Goal: Information Seeking & Learning: Learn about a topic

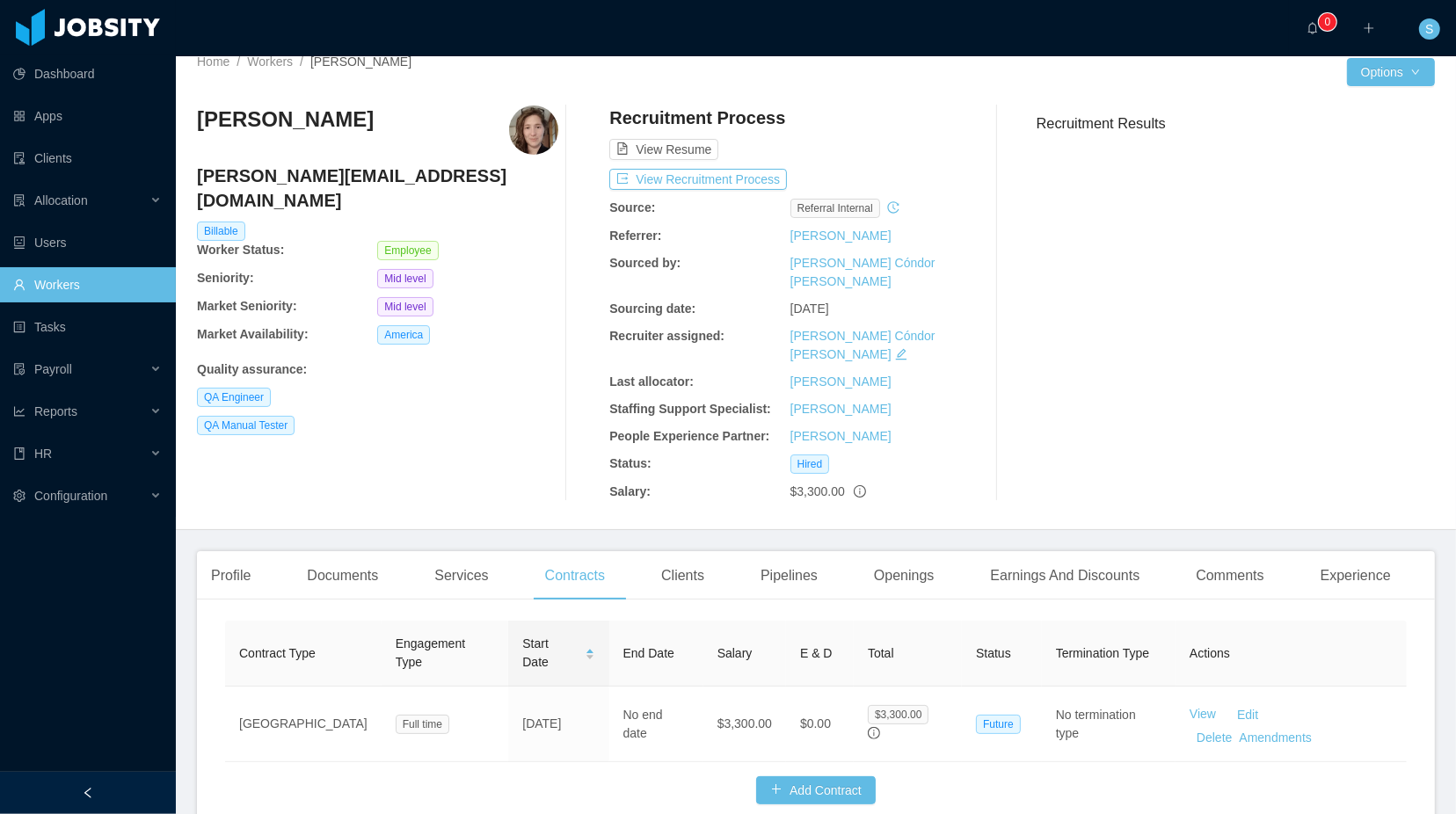
scroll to position [39, 0]
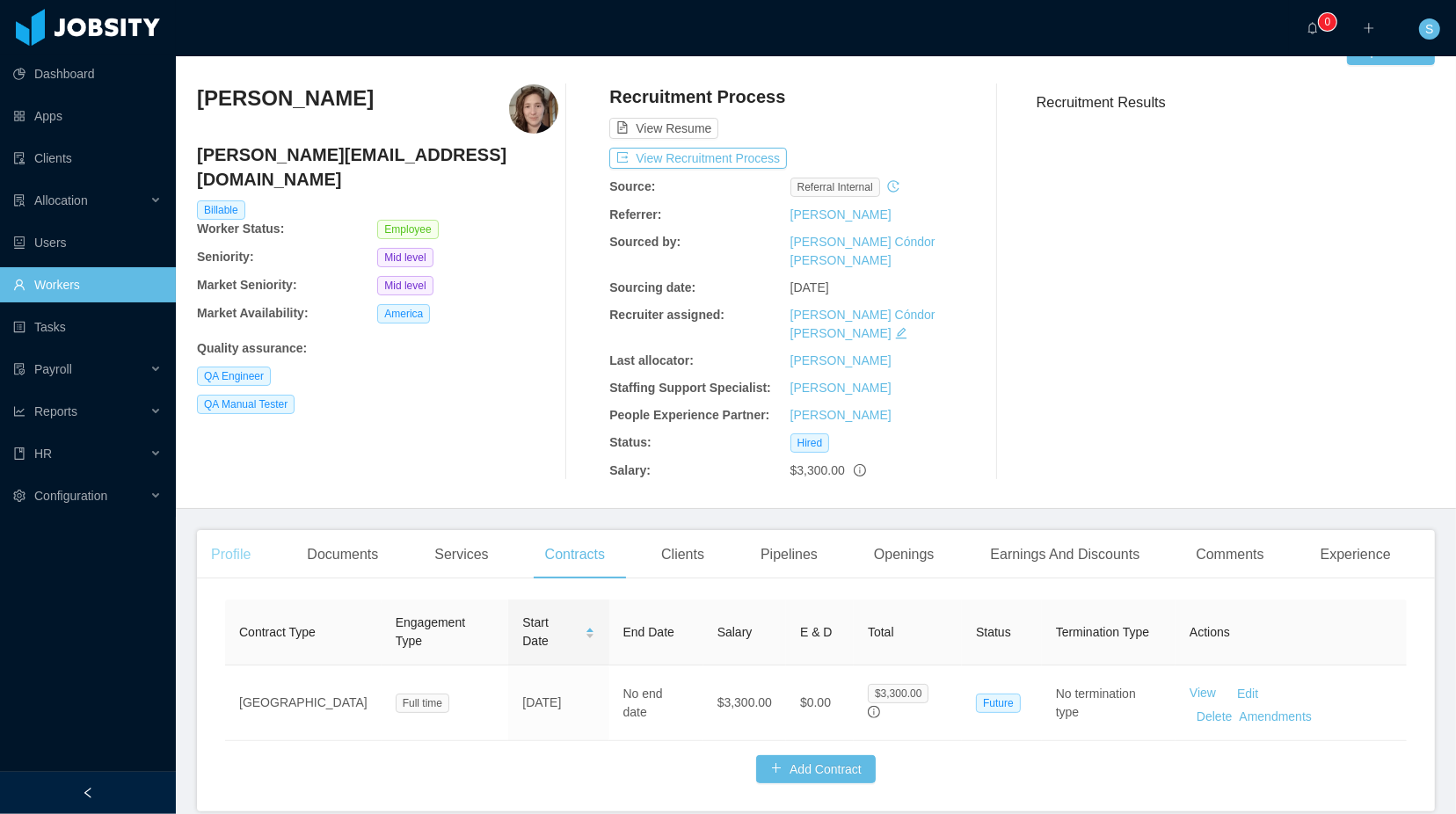
click at [248, 530] on div "Profile" at bounding box center [231, 555] width 68 height 49
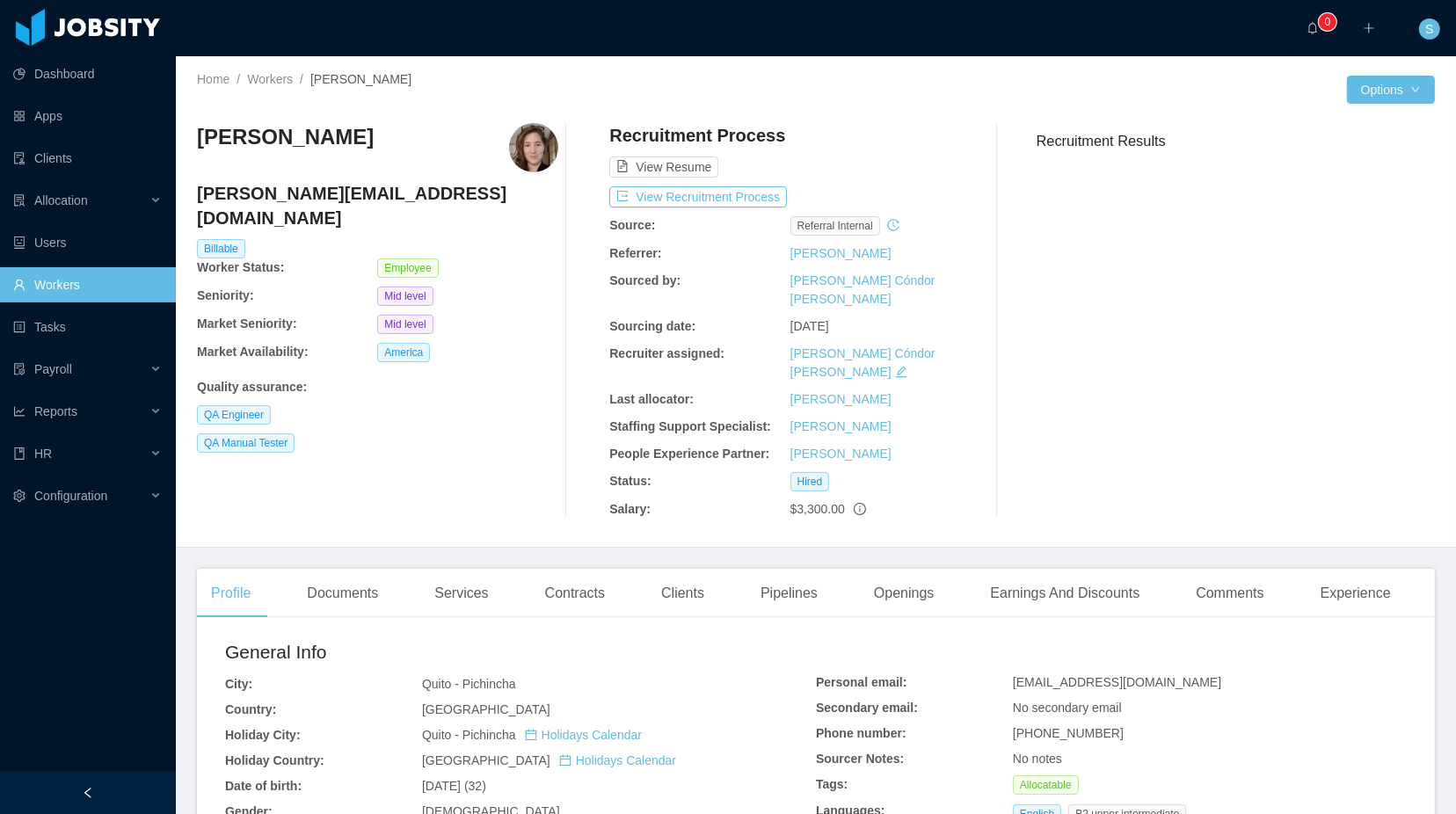
click at [213, 141] on h3 "[PERSON_NAME]" at bounding box center [286, 137] width 177 height 28
copy h3 "Antonia"
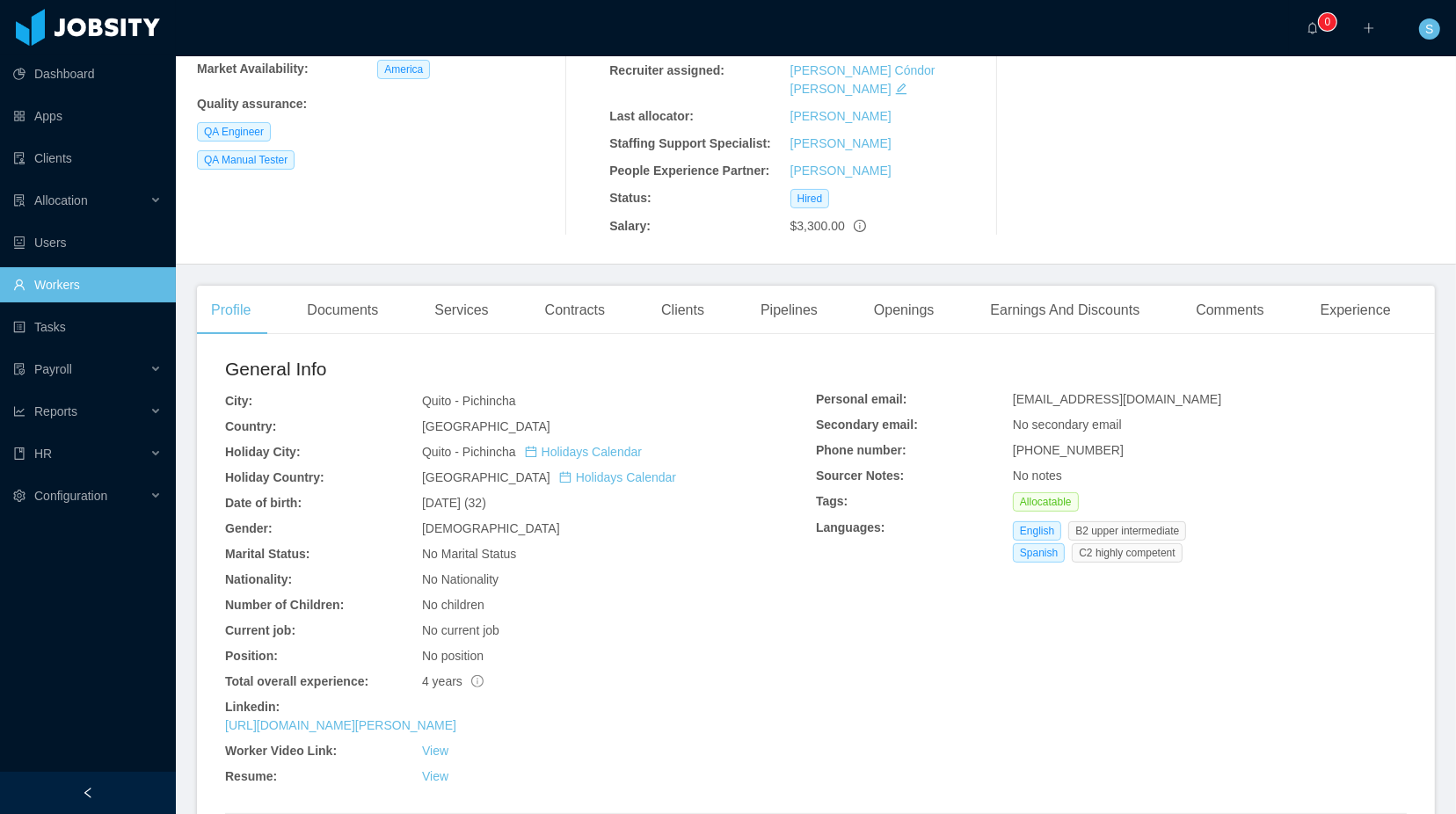
scroll to position [338, 0]
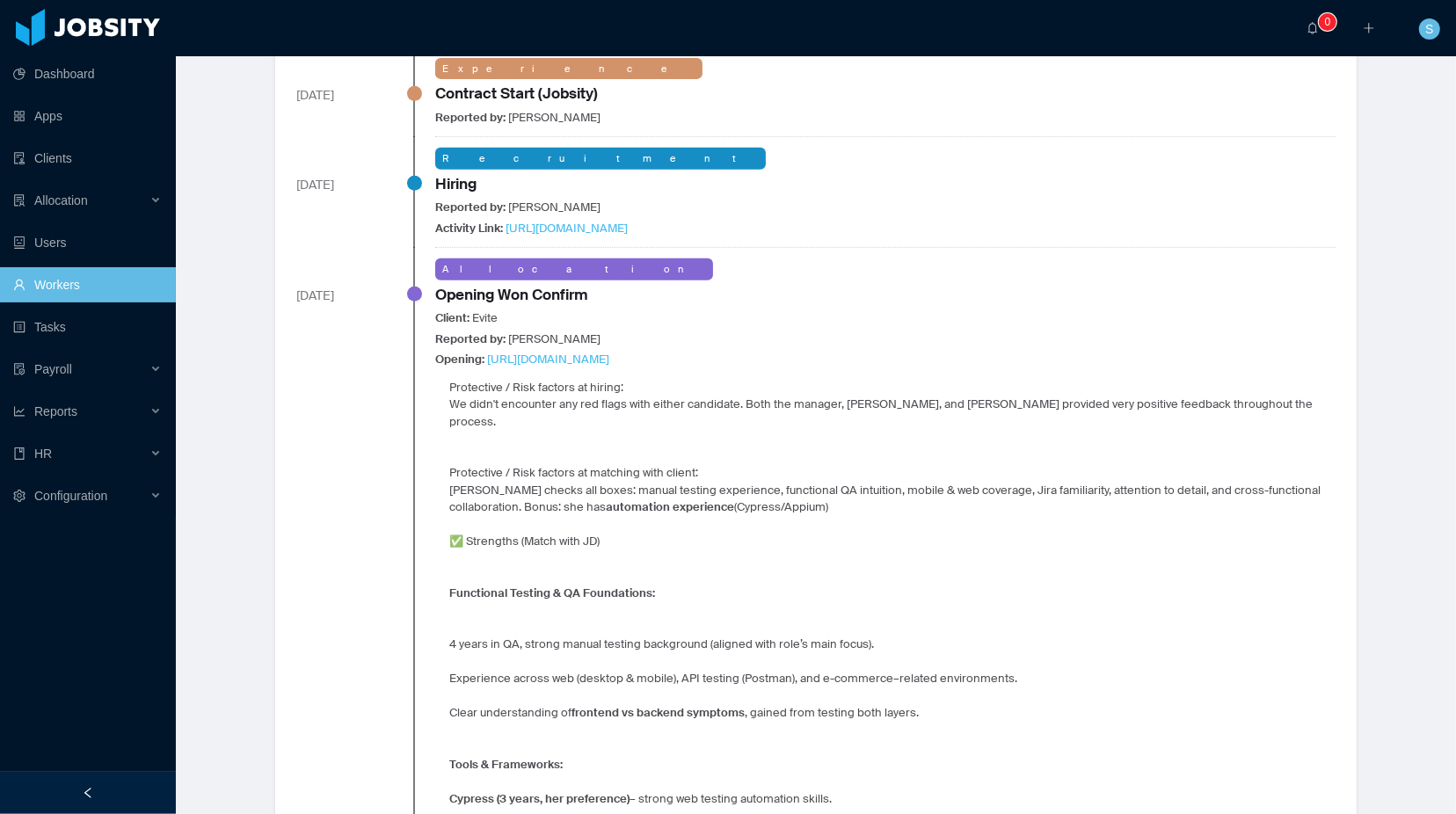
scroll to position [653, 0]
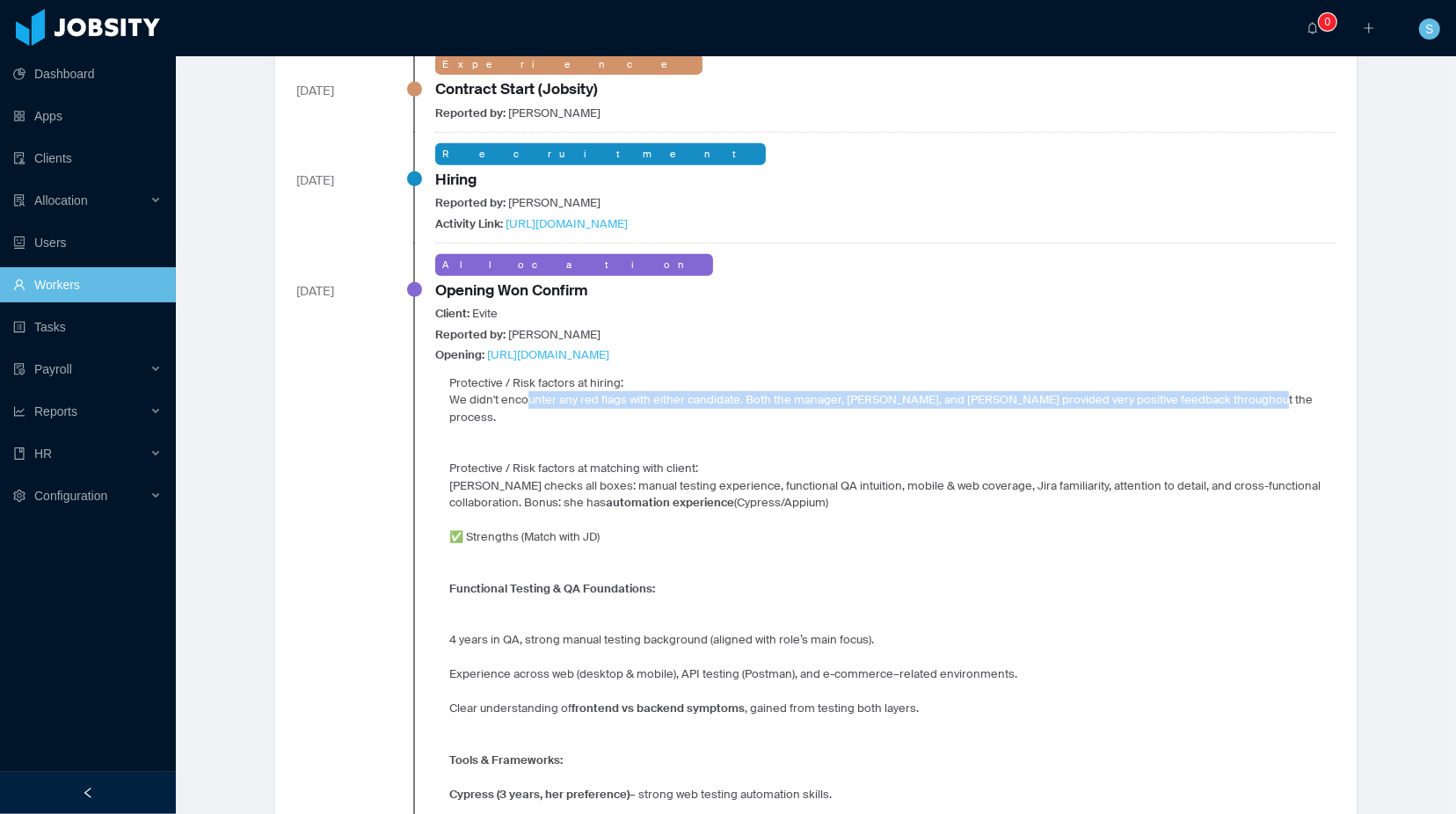
drag, startPoint x: 505, startPoint y: 401, endPoint x: 1127, endPoint y: 400, distance: 622.0
click at [1127, 400] on p "We didn't encounter any red flags with either candidate. Both the manager, [PER…" at bounding box center [892, 408] width 886 height 34
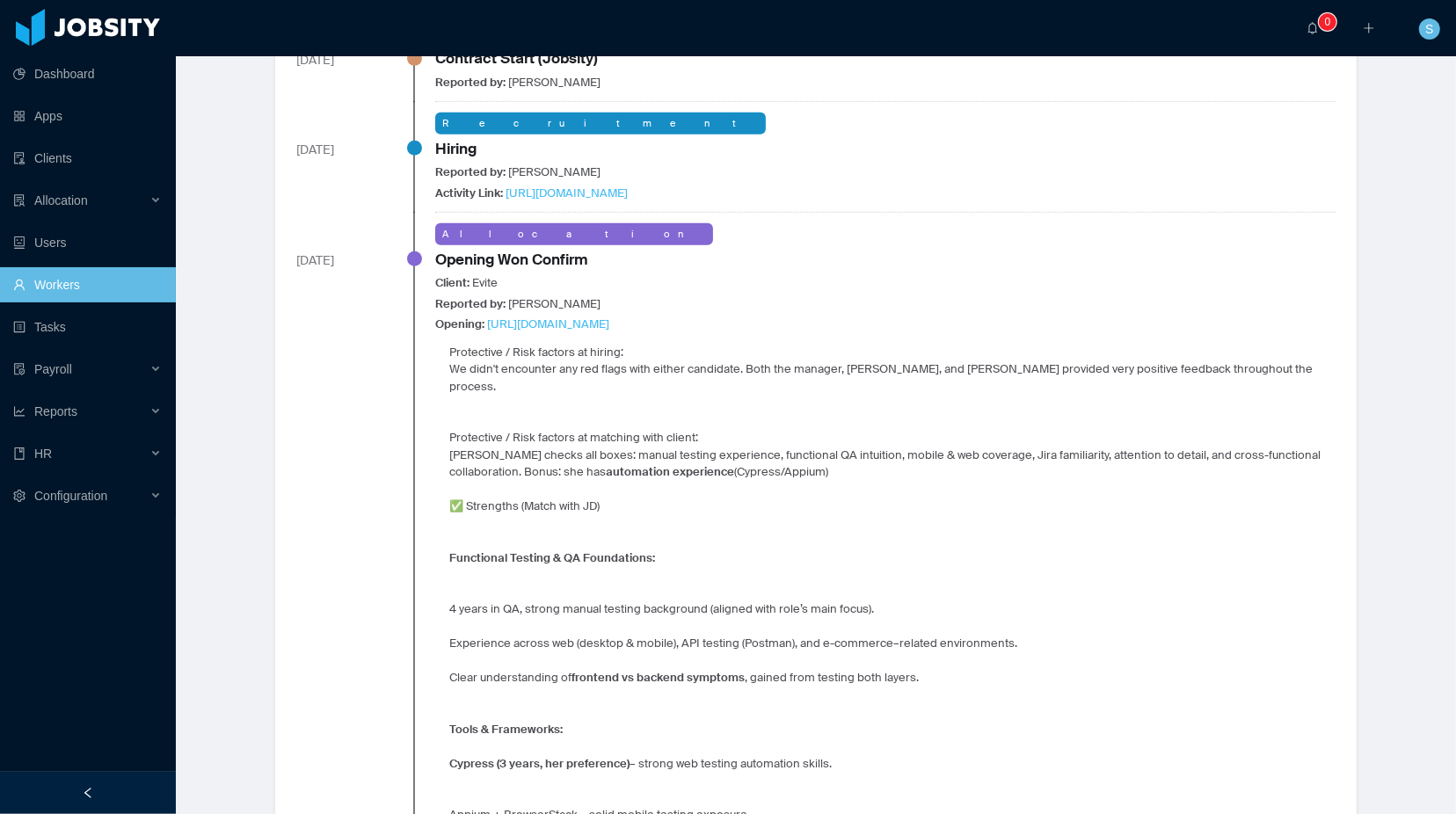
scroll to position [684, 0]
click at [476, 446] on p "Antonia checks all boxes: manual testing experience, functional QA intuition, m…" at bounding box center [892, 463] width 886 height 34
drag, startPoint x: 481, startPoint y: 431, endPoint x: 647, endPoint y: 430, distance: 166.0
click at [647, 446] on p "Antonia checks all boxes: manual testing experience, functional QA intuition, m…" at bounding box center [892, 463] width 886 height 34
click at [677, 446] on p "Antonia checks all boxes: manual testing experience, functional QA intuition, m…" at bounding box center [892, 463] width 886 height 34
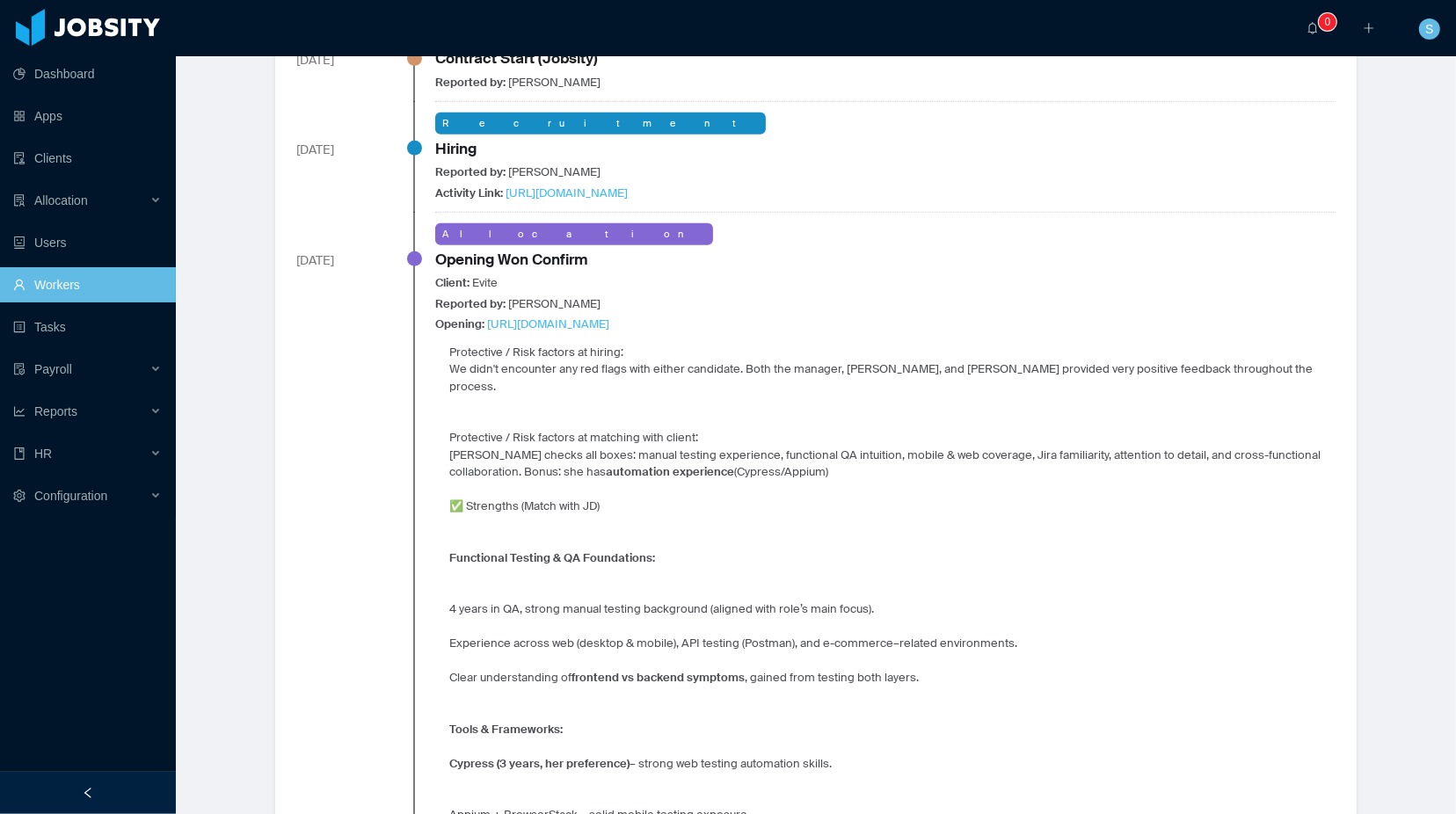
click at [741, 446] on p "Antonia checks all boxes: manual testing experience, functional QA intuition, m…" at bounding box center [892, 463] width 886 height 34
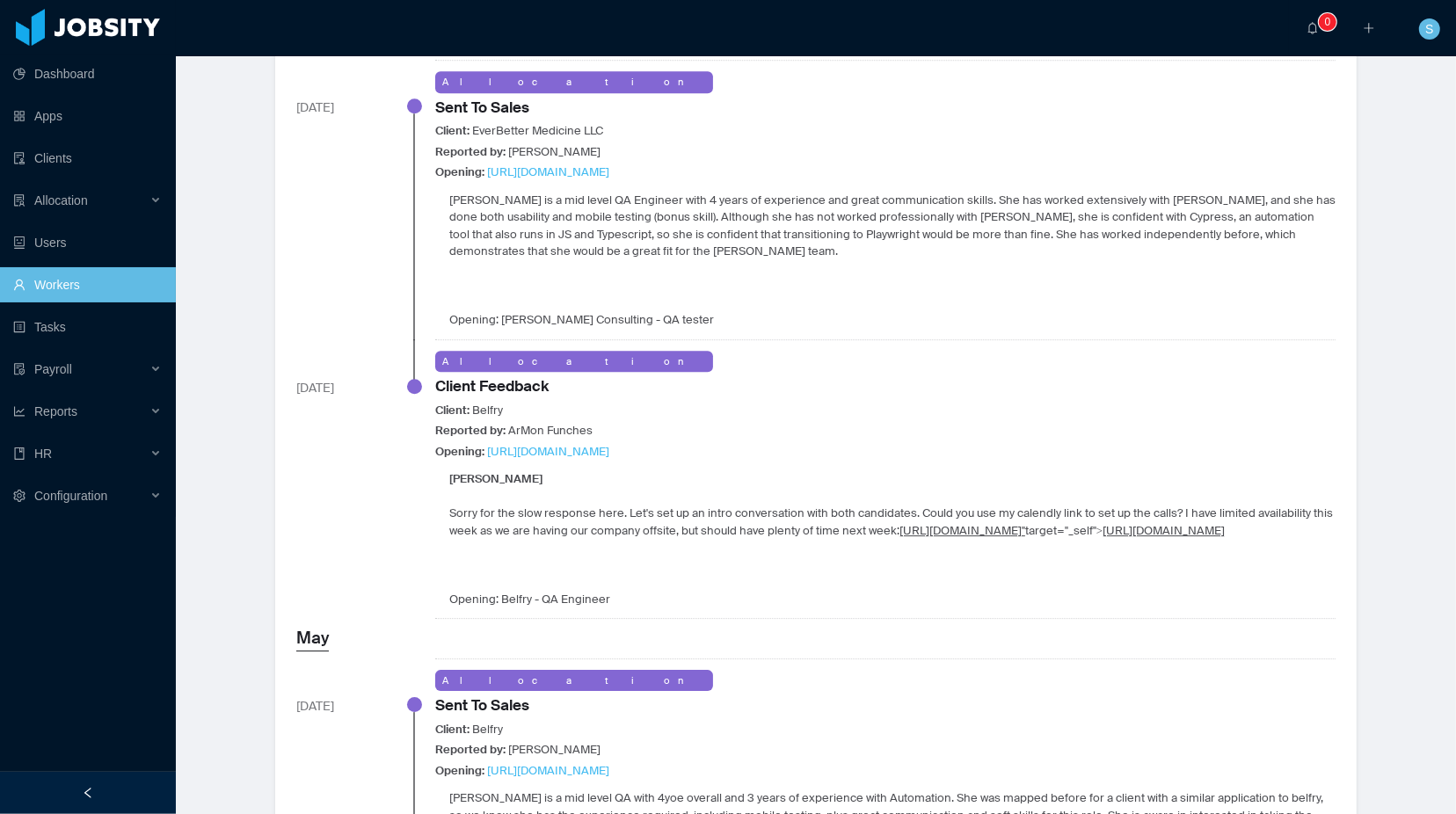
scroll to position [4541, 0]
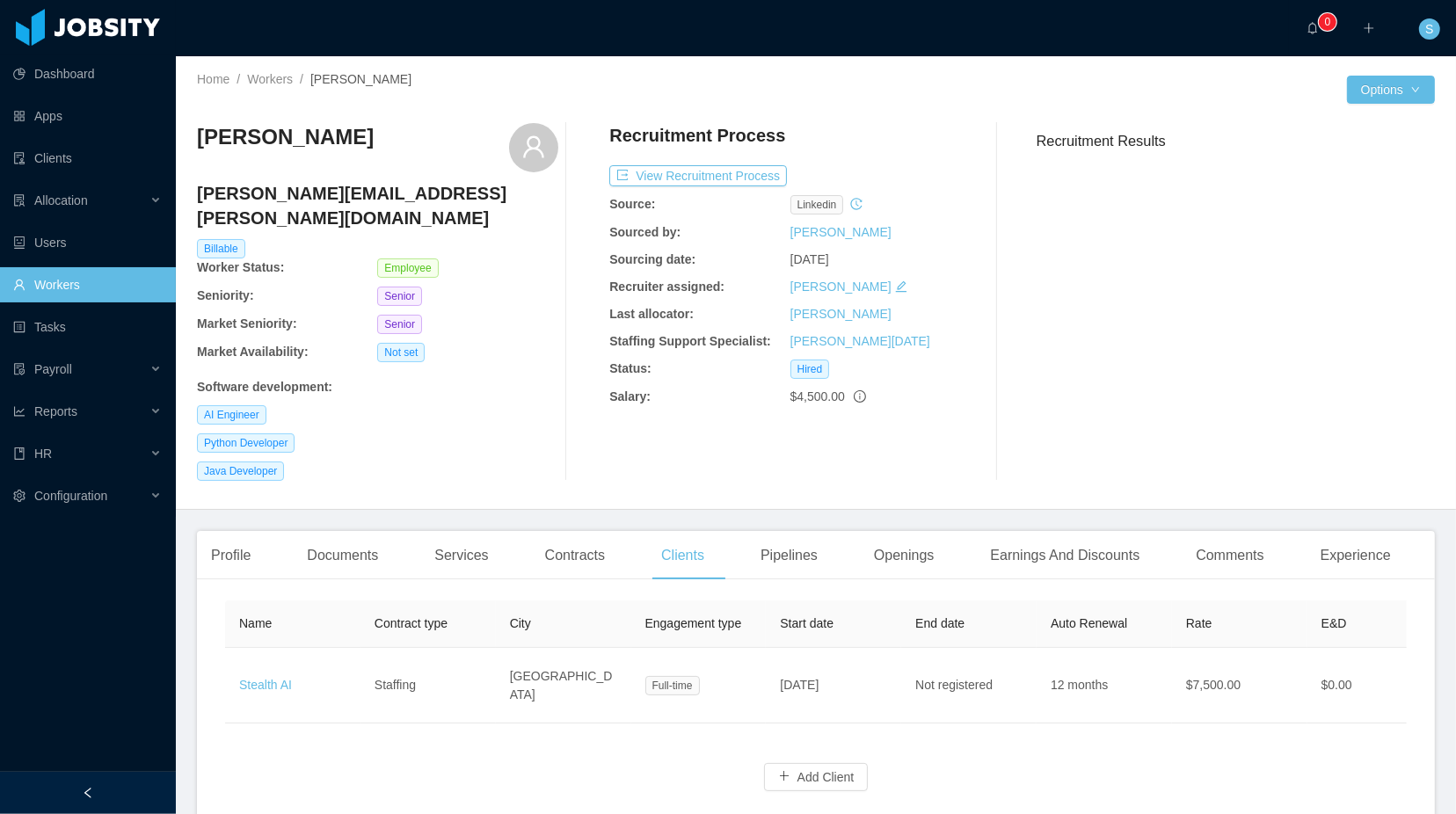
click at [224, 134] on h3 "Danilo Silva" at bounding box center [286, 137] width 177 height 28
click at [336, 155] on div "Danilo Silva" at bounding box center [378, 148] width 362 height 49
drag, startPoint x: 337, startPoint y: 145, endPoint x: 196, endPoint y: 145, distance: 141.0
click at [196, 145] on div "Home / Workers / Danilo Silva / Options Danilo Silva danilo.silva@jobsity.com B…" at bounding box center [816, 283] width 1280 height 454
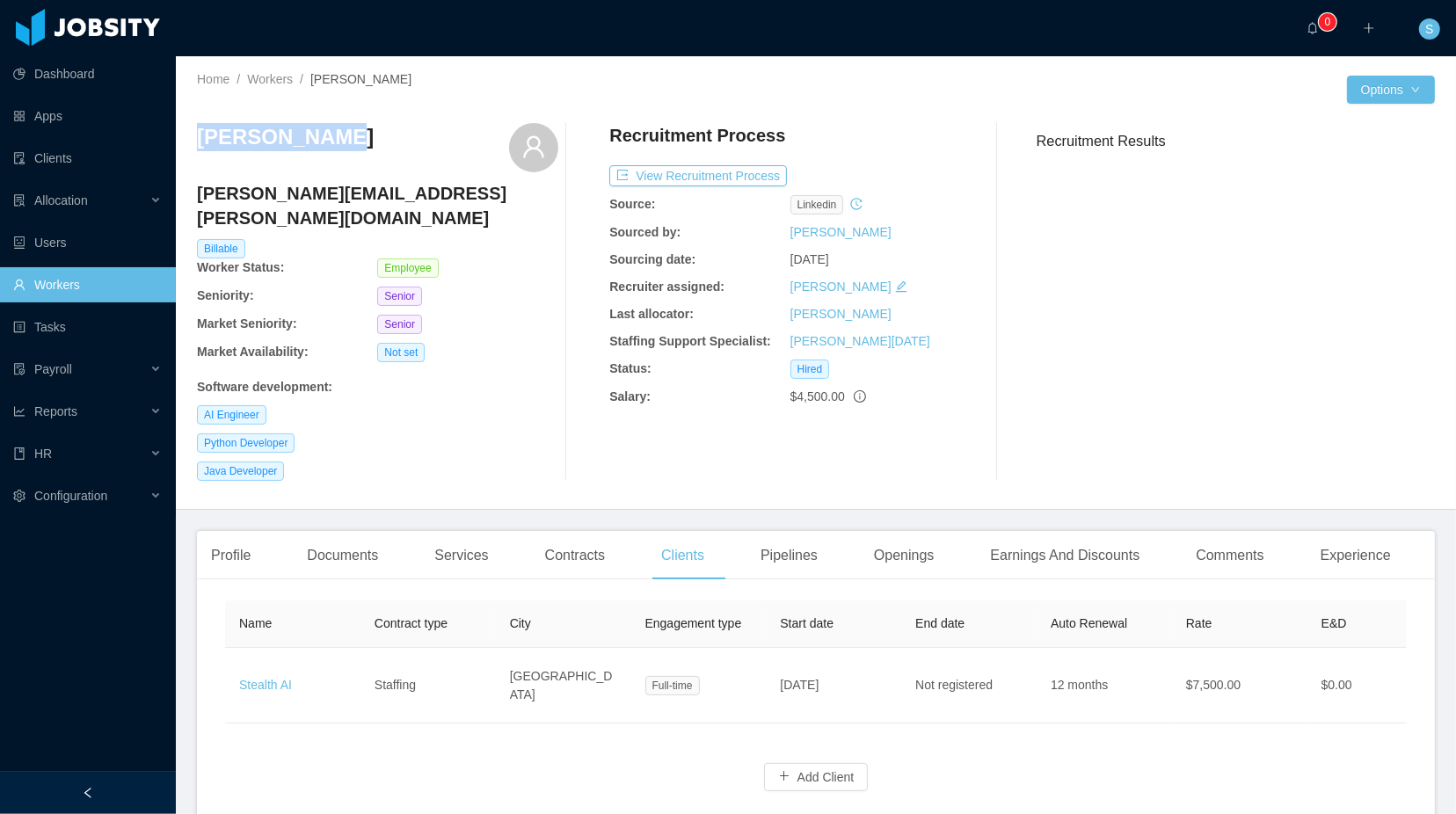
copy h3 "Danilo Silva"
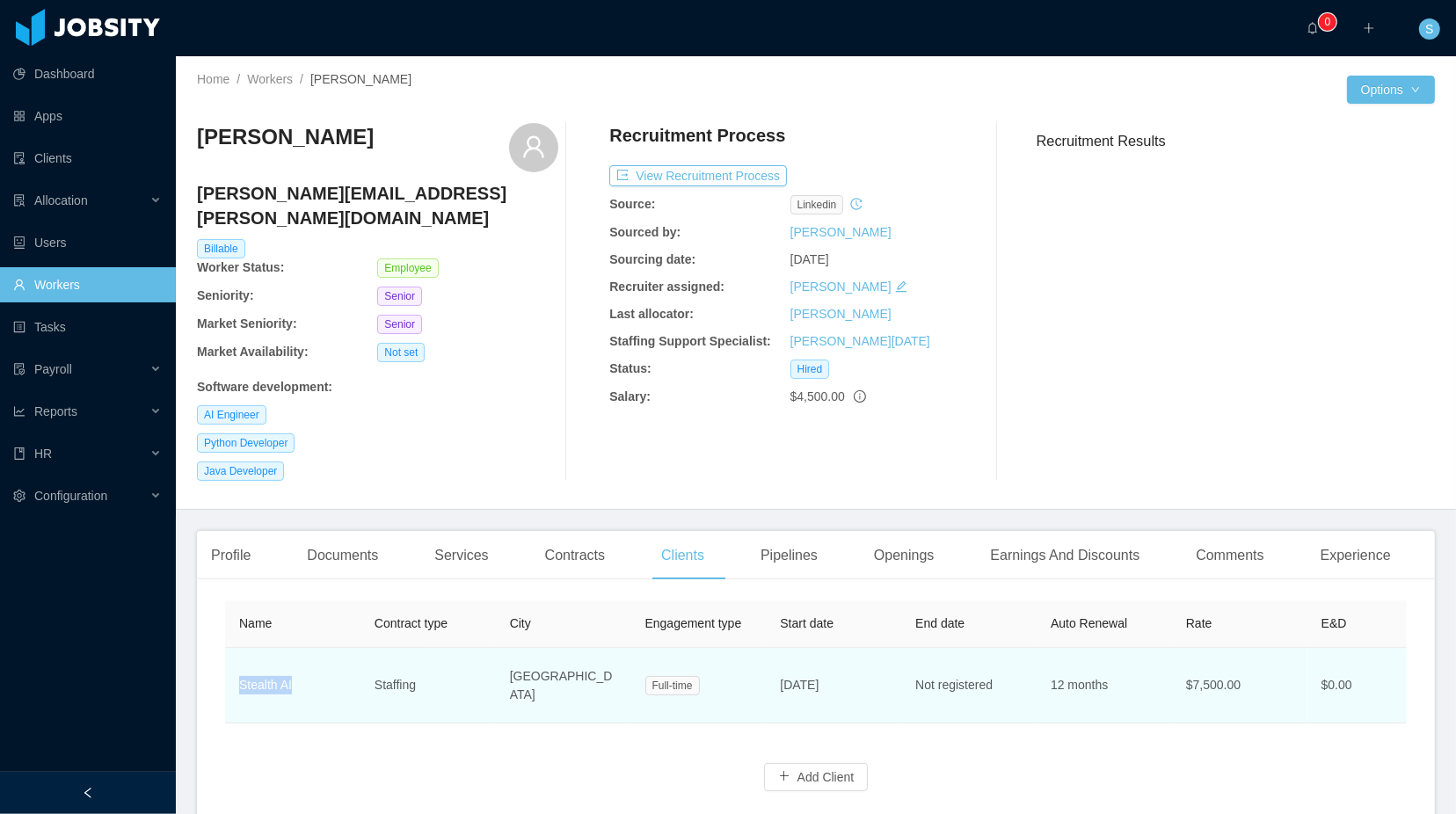
drag, startPoint x: 310, startPoint y: 655, endPoint x: 227, endPoint y: 657, distance: 83.0
click at [227, 657] on td "Stealth AI" at bounding box center [293, 686] width 135 height 75
copy link "Stealth AI"
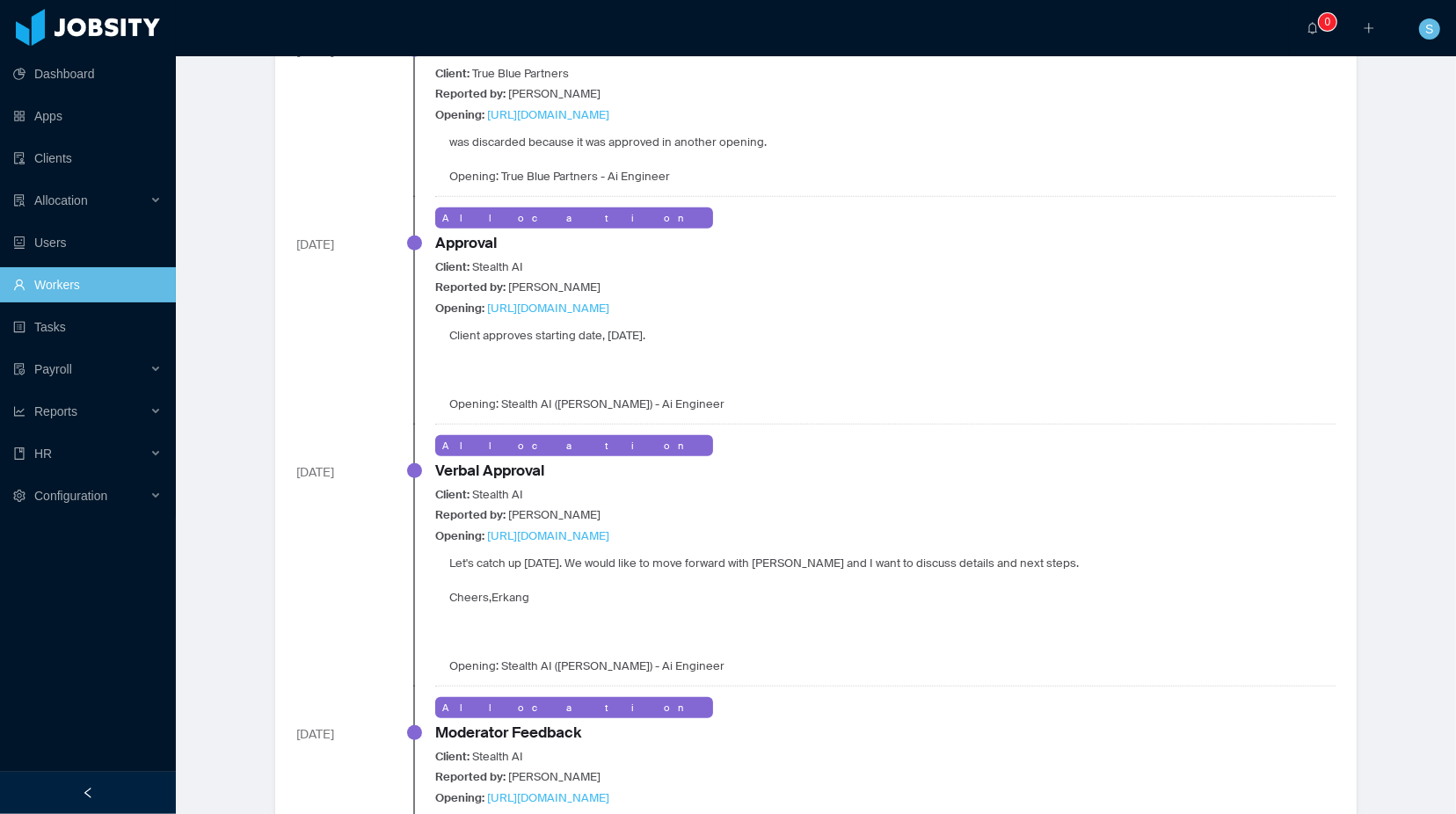
scroll to position [1027, 0]
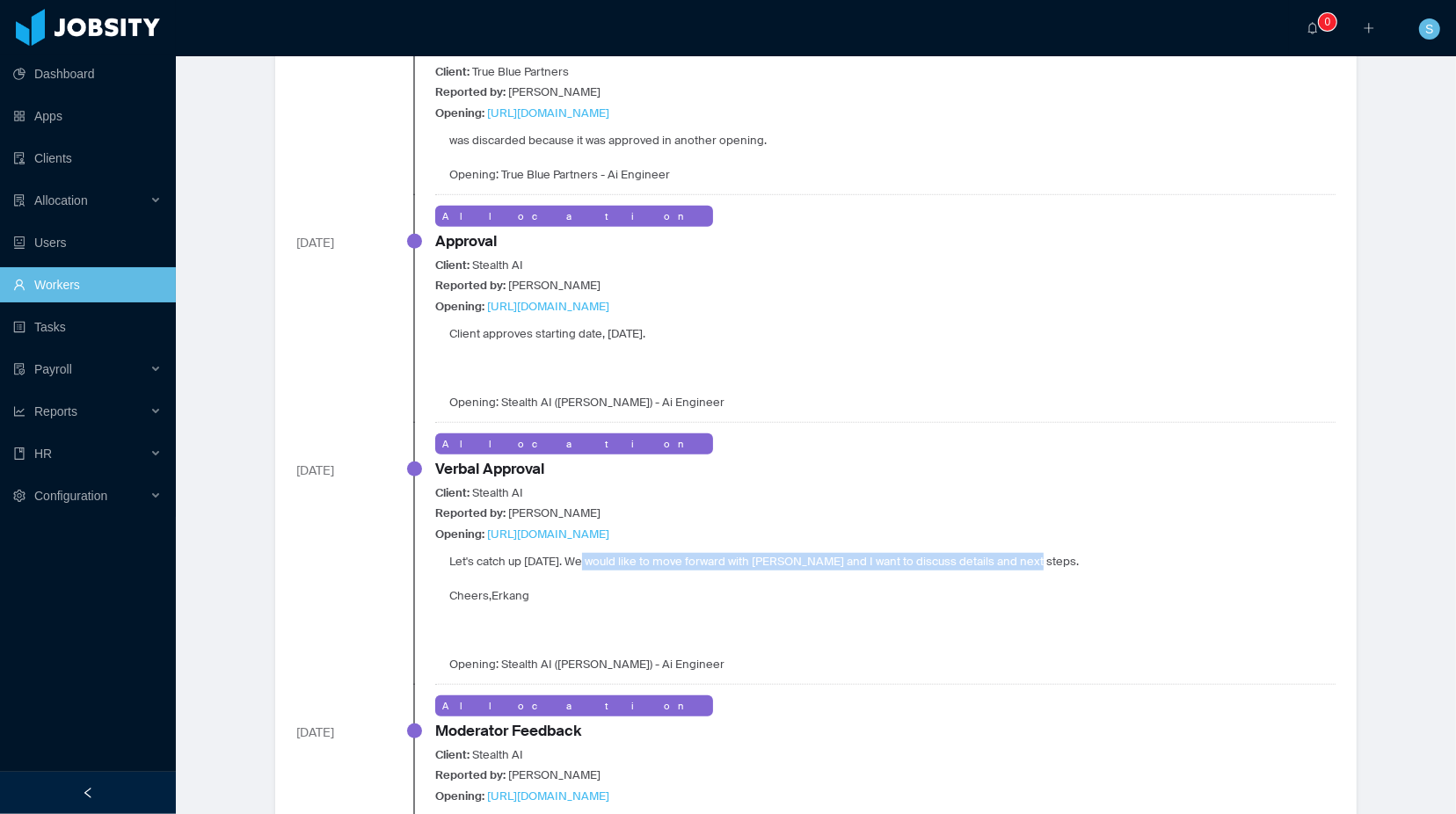
drag, startPoint x: 558, startPoint y: 554, endPoint x: 952, endPoint y: 557, distance: 394.0
click at [952, 557] on p "Let's catch up tomorrow. We would like to move forward with Danilo and I want t…" at bounding box center [764, 562] width 630 height 18
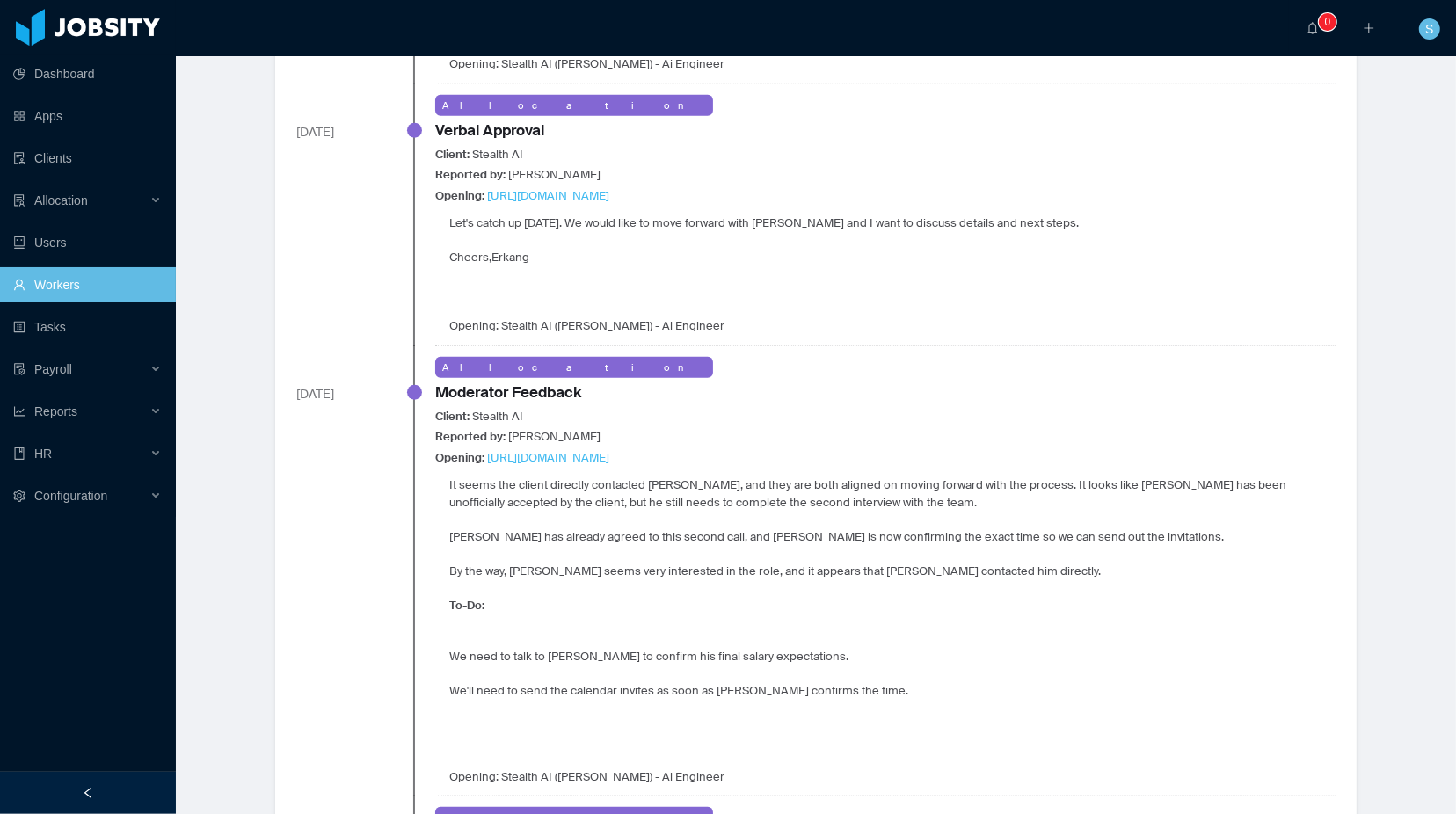
scroll to position [1368, 0]
click at [548, 492] on p "It seems the client directly contacted Danilo, and they are both aligned on mov…" at bounding box center [892, 492] width 886 height 34
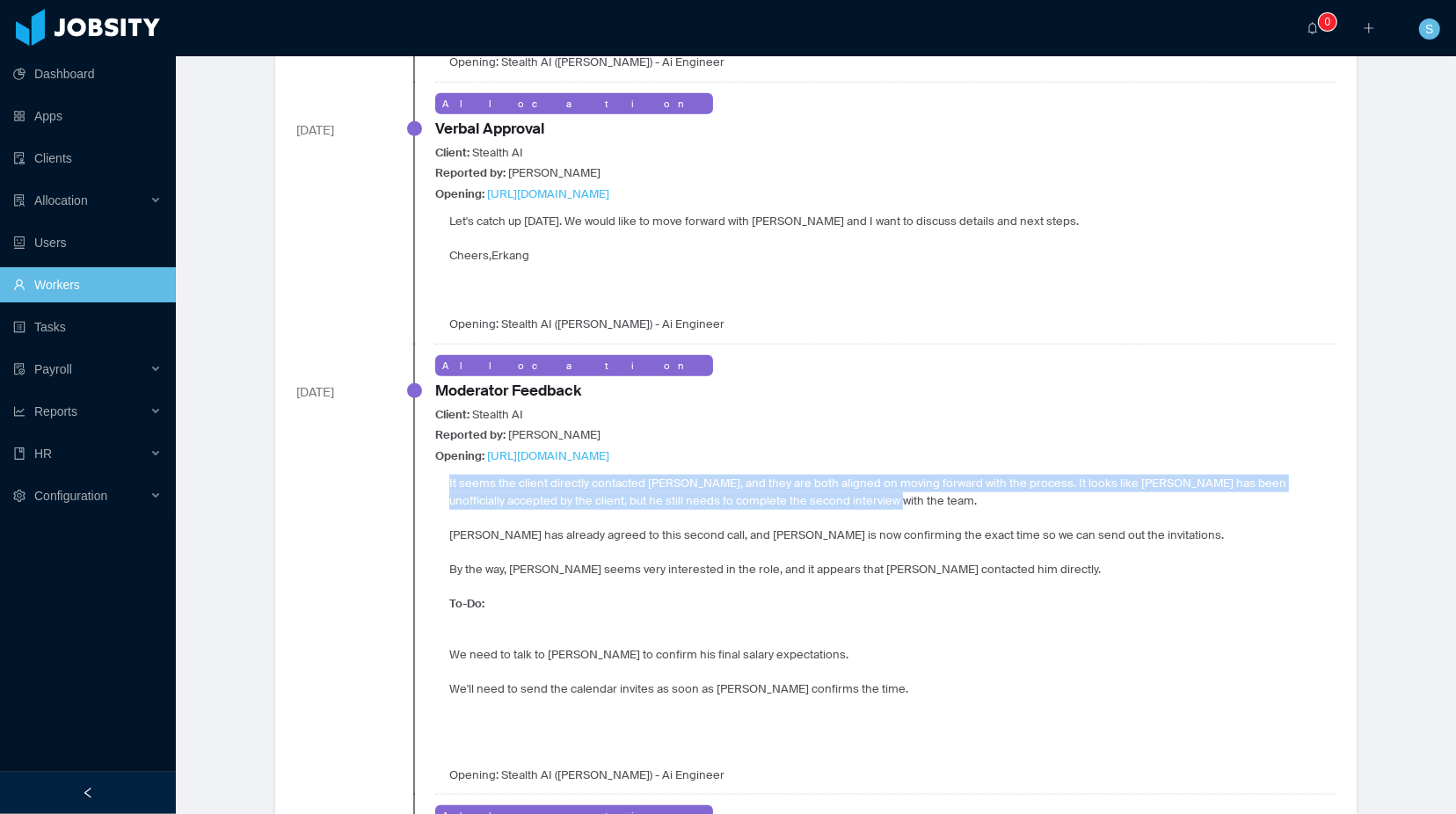
drag, startPoint x: 443, startPoint y: 479, endPoint x: 649, endPoint y: 494, distance: 206.5
click at [649, 494] on p "It seems the client directly contacted Danilo, and they are both aligned on mov…" at bounding box center [892, 492] width 886 height 34
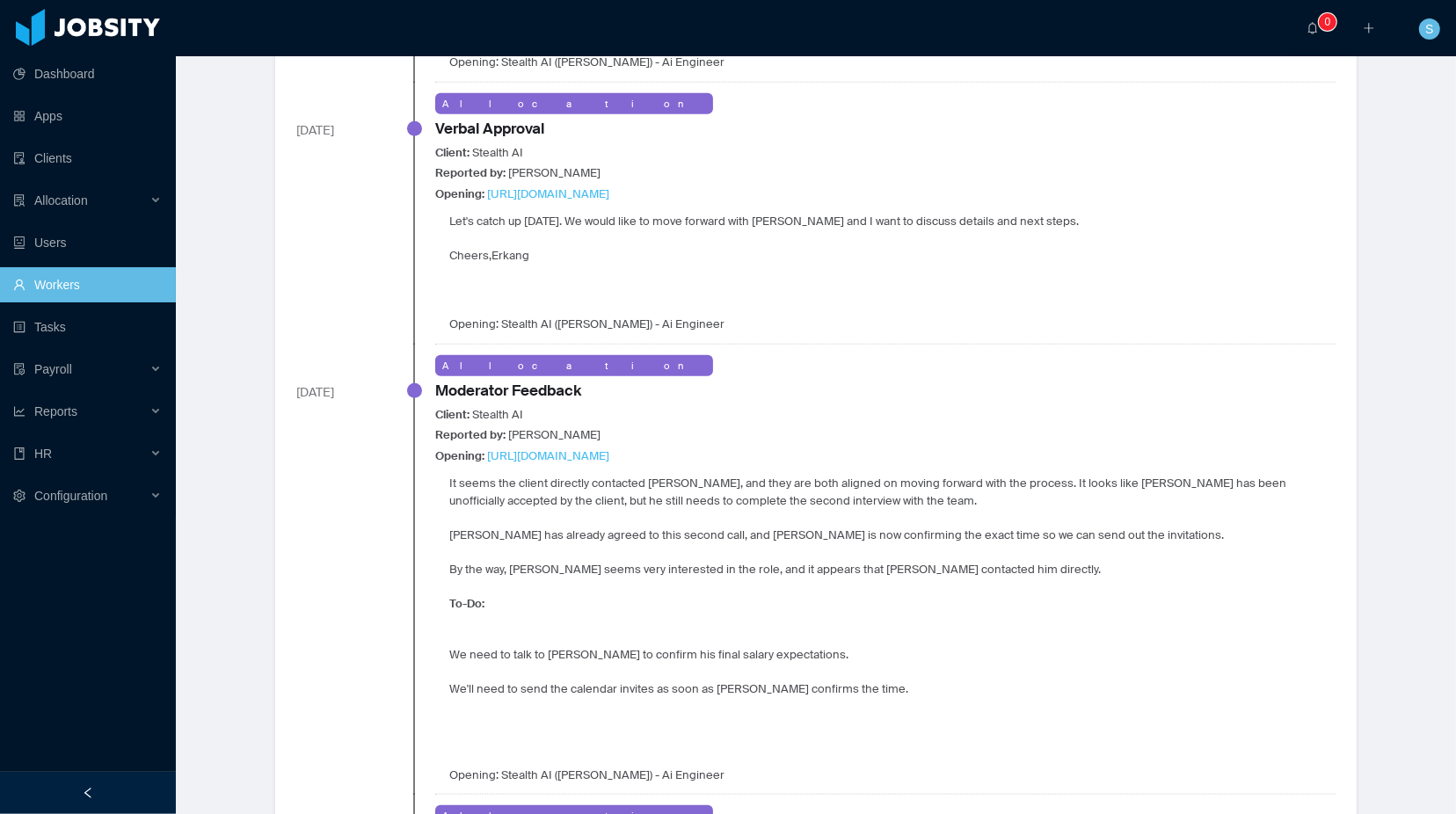
click at [709, 506] on div "It seems the client directly contacted Danilo, and they are both aligned on mov…" at bounding box center [885, 629] width 900 height 308
click at [933, 478] on p "It seems the client directly contacted Danilo, and they are both aligned on mov…" at bounding box center [892, 492] width 886 height 34
drag, startPoint x: 933, startPoint y: 478, endPoint x: 934, endPoint y: 495, distance: 17.0
click at [934, 495] on p "It seems the client directly contacted [PERSON_NAME], and they are both aligned…" at bounding box center [892, 492] width 886 height 34
click at [801, 514] on div "It seems the client directly contacted Danilo, and they are both aligned on mov…" at bounding box center [885, 629] width 900 height 308
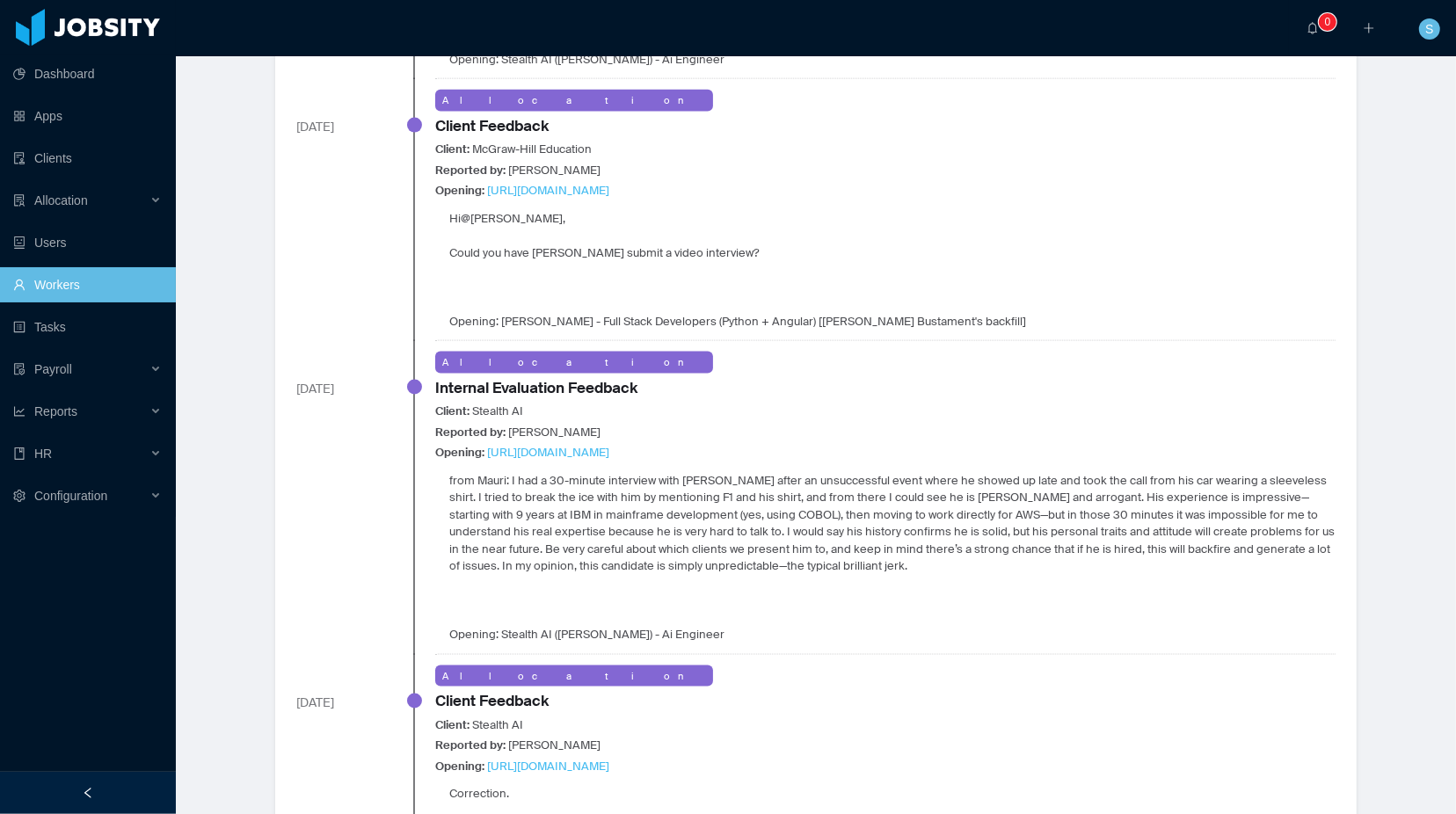
scroll to position [2084, 0]
click at [889, 505] on p "from Mauri: I had a 30-minute interview with [PERSON_NAME] after an unsuccessfu…" at bounding box center [892, 523] width 886 height 102
click at [732, 489] on p "from Mauri: I had a 30-minute interview with [PERSON_NAME] after an unsuccessfu…" at bounding box center [892, 523] width 886 height 102
drag, startPoint x: 504, startPoint y: 473, endPoint x: 773, endPoint y: 479, distance: 269.1
click at [773, 479] on p "from Mauri: I had a 30-minute interview with [PERSON_NAME] after an unsuccessfu…" at bounding box center [892, 523] width 886 height 102
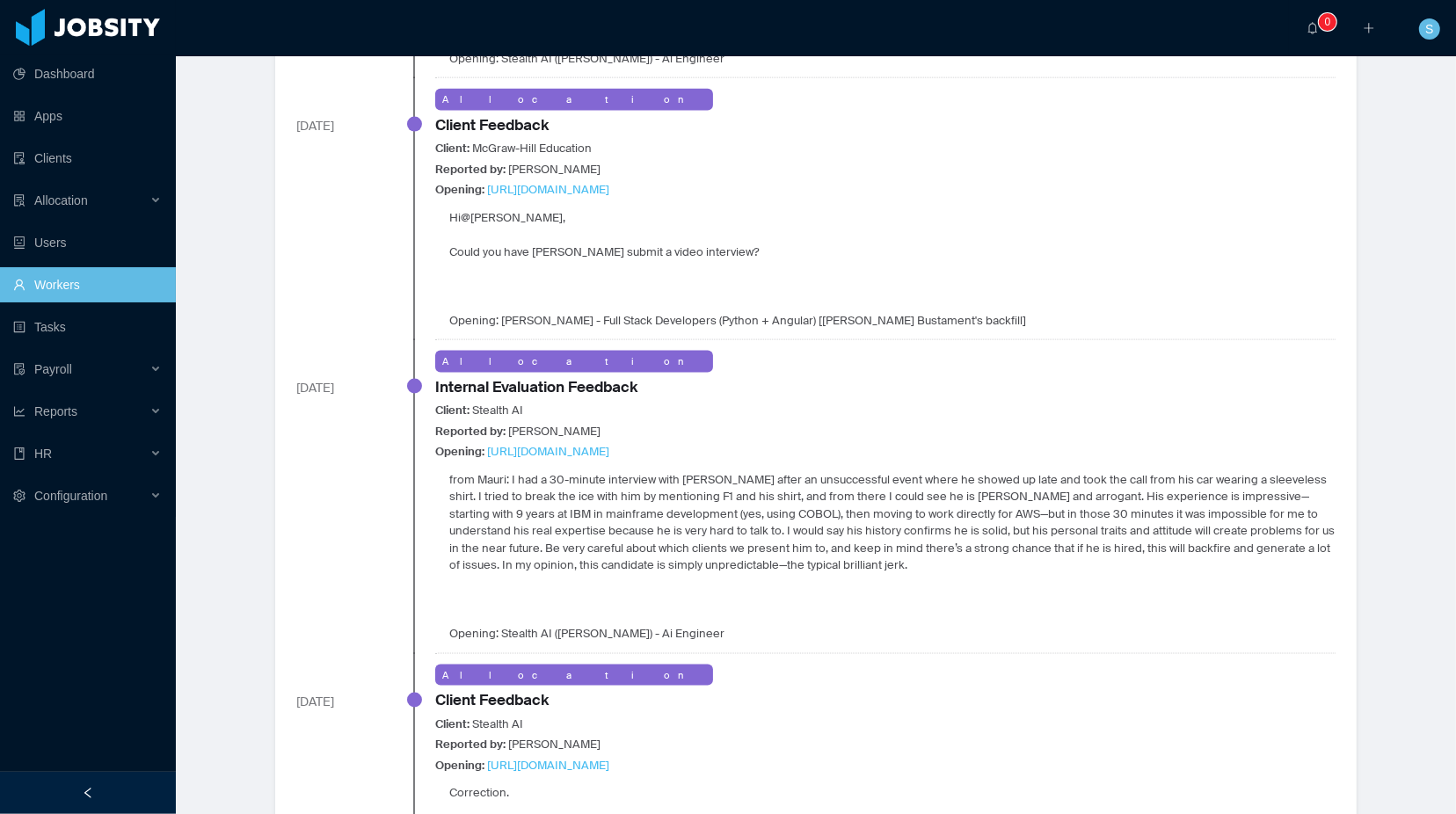
click at [800, 497] on p "from Mauri: I had a 30-minute interview with [PERSON_NAME] after an unsuccessfu…" at bounding box center [892, 523] width 886 height 102
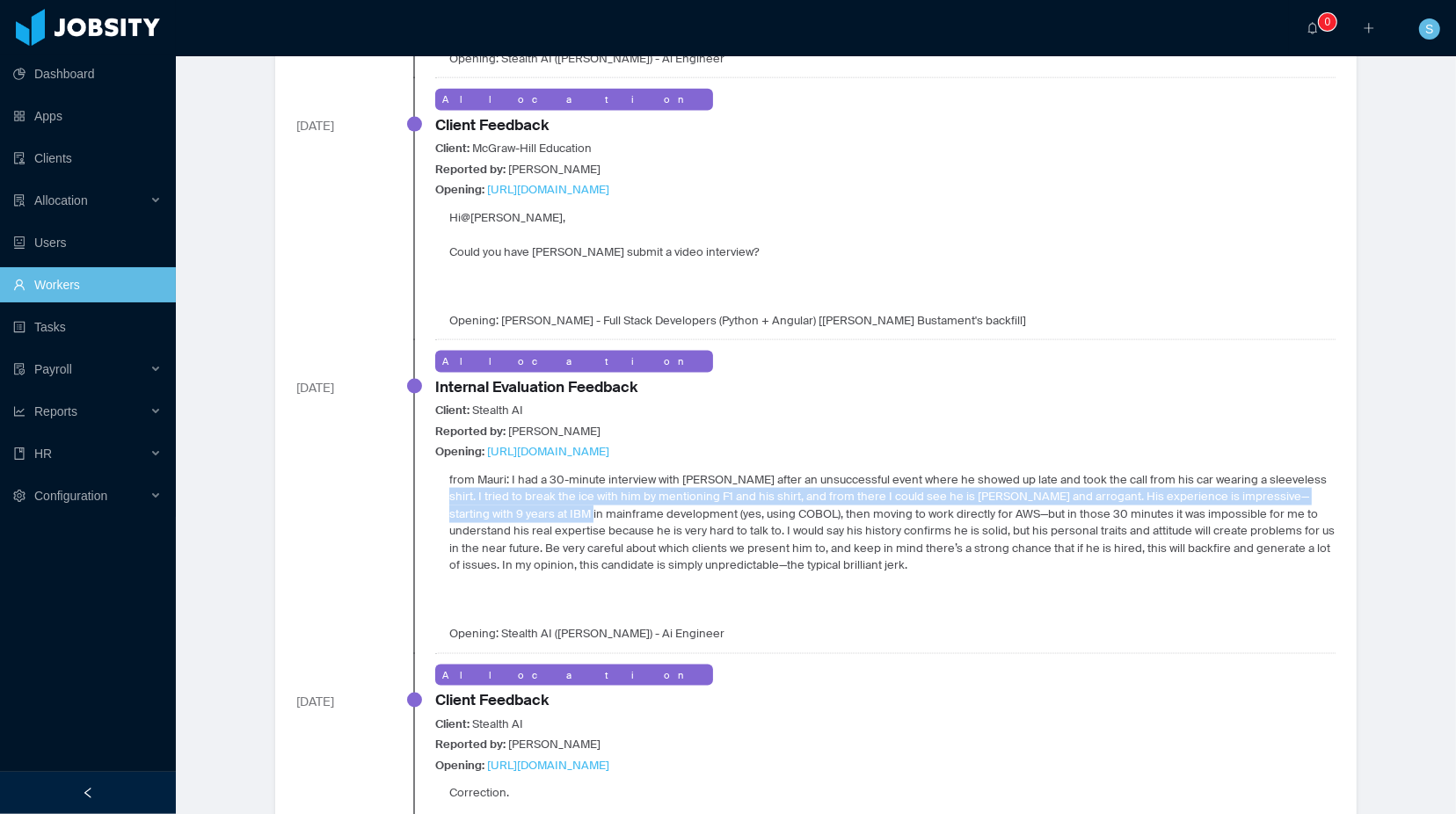
drag, startPoint x: 1188, startPoint y: 472, endPoint x: 1196, endPoint y: 486, distance: 16.1
click at [1196, 486] on p "from Mauri: I had a 30-minute interview with [PERSON_NAME] after an unsuccessfu…" at bounding box center [892, 523] width 886 height 102
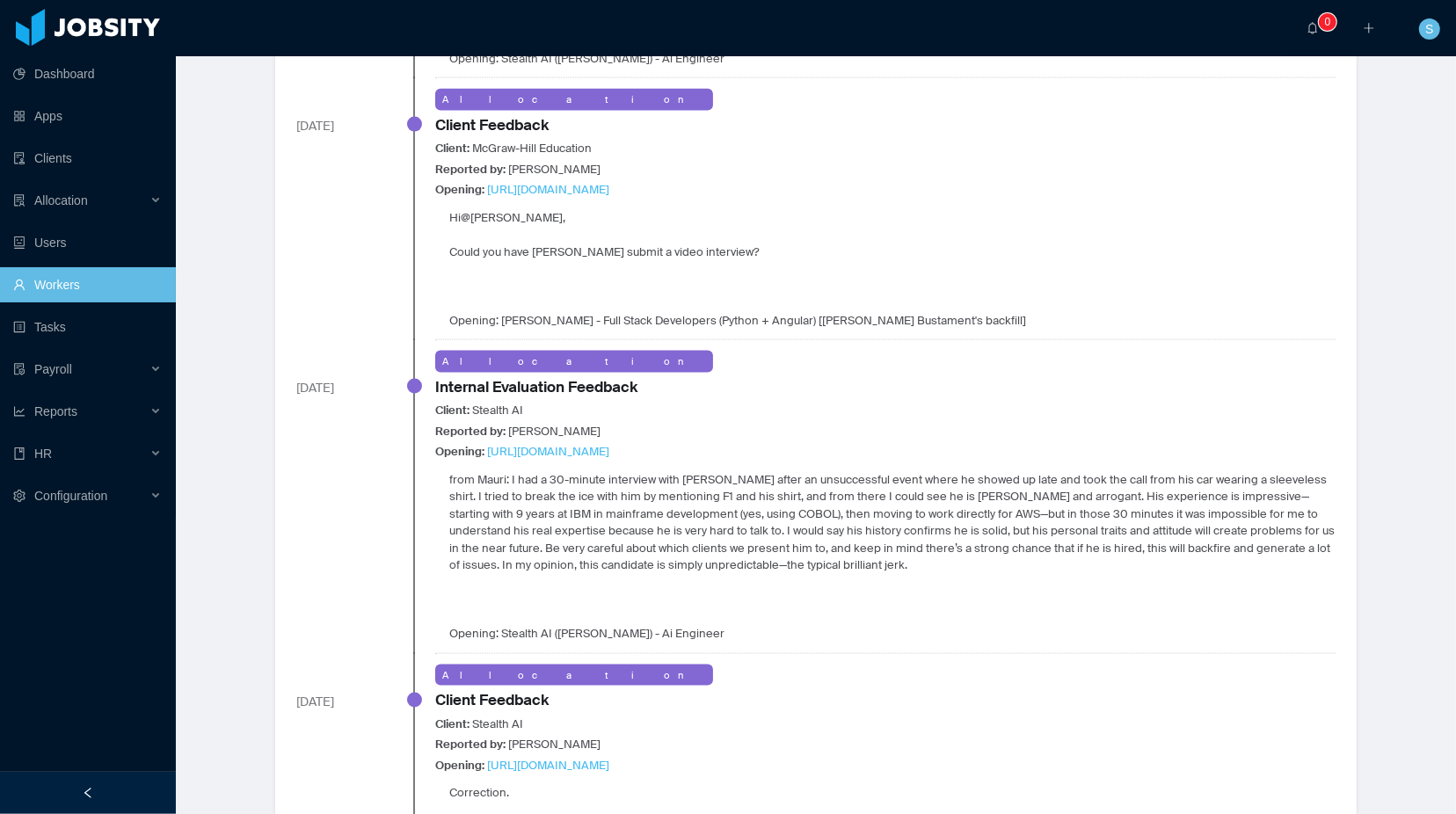
click at [950, 503] on p "from Mauri: I had a 30-minute interview with [PERSON_NAME] after an unsuccessfu…" at bounding box center [892, 523] width 886 height 102
click at [610, 491] on p "from Mauri: I had a 30-minute interview with [PERSON_NAME] after an unsuccessfu…" at bounding box center [892, 523] width 886 height 102
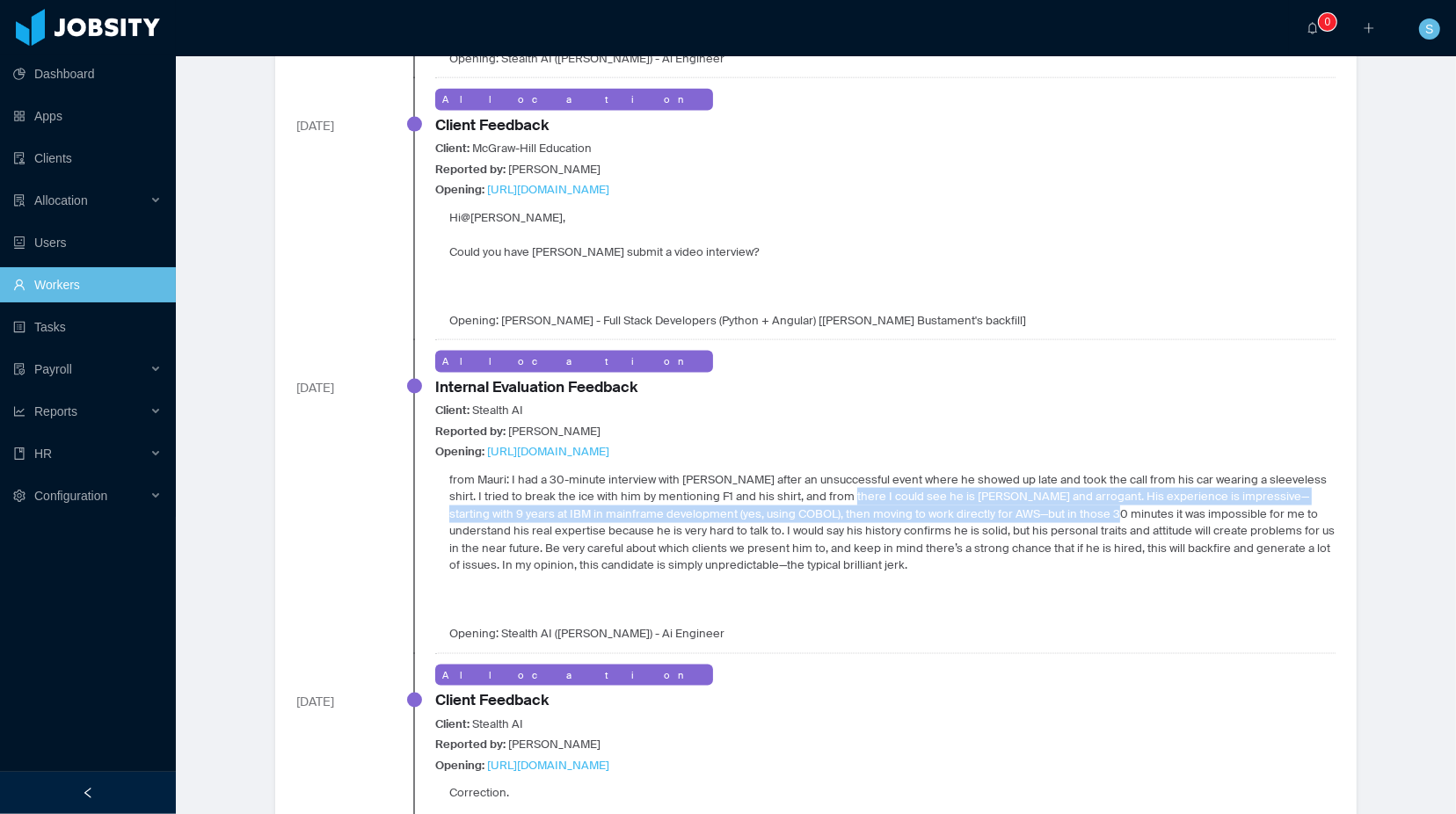
drag, startPoint x: 681, startPoint y: 492, endPoint x: 808, endPoint y: 499, distance: 127.2
click at [808, 499] on p "from Mauri: I had a 30-minute interview with [PERSON_NAME] after an unsuccessfu…" at bounding box center [892, 523] width 886 height 102
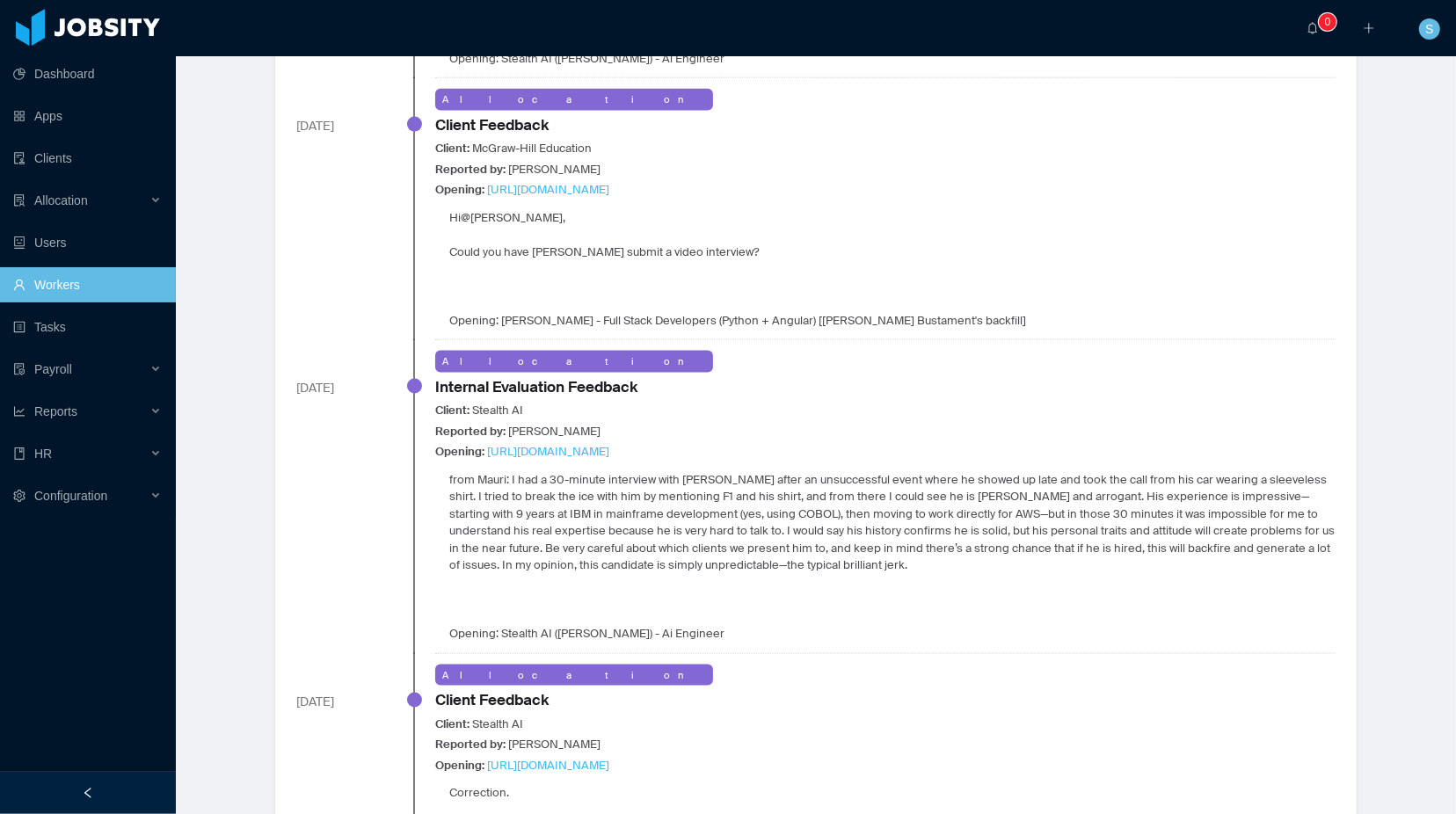
click at [812, 527] on p "from Mauri: I had a 30-minute interview with [PERSON_NAME] after an unsuccessfu…" at bounding box center [892, 523] width 886 height 102
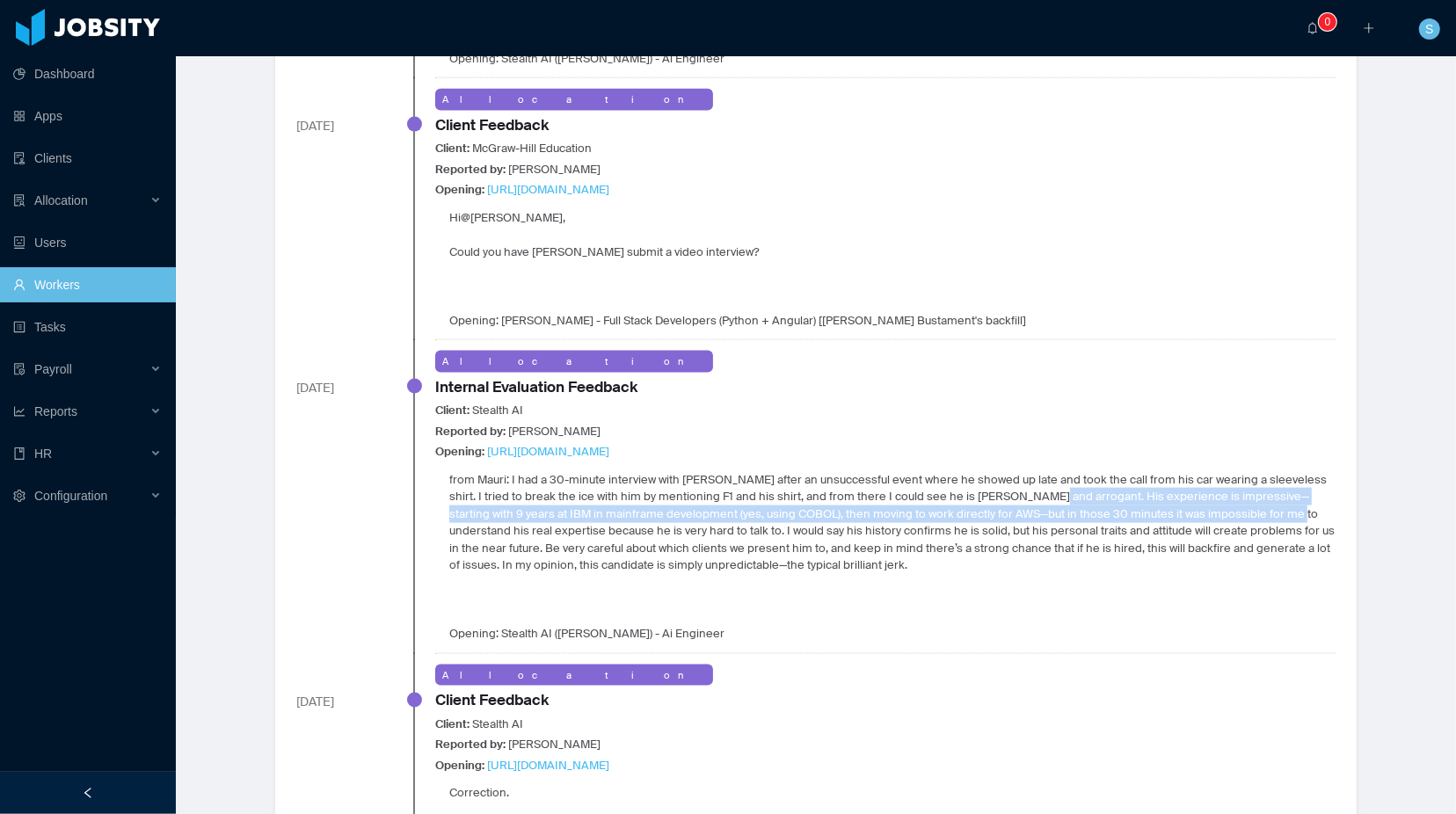
drag, startPoint x: 849, startPoint y: 489, endPoint x: 972, endPoint y: 503, distance: 123.8
click at [972, 503] on p "from Mauri: I had a 30-minute interview with [PERSON_NAME] after an unsuccessfu…" at bounding box center [892, 523] width 886 height 102
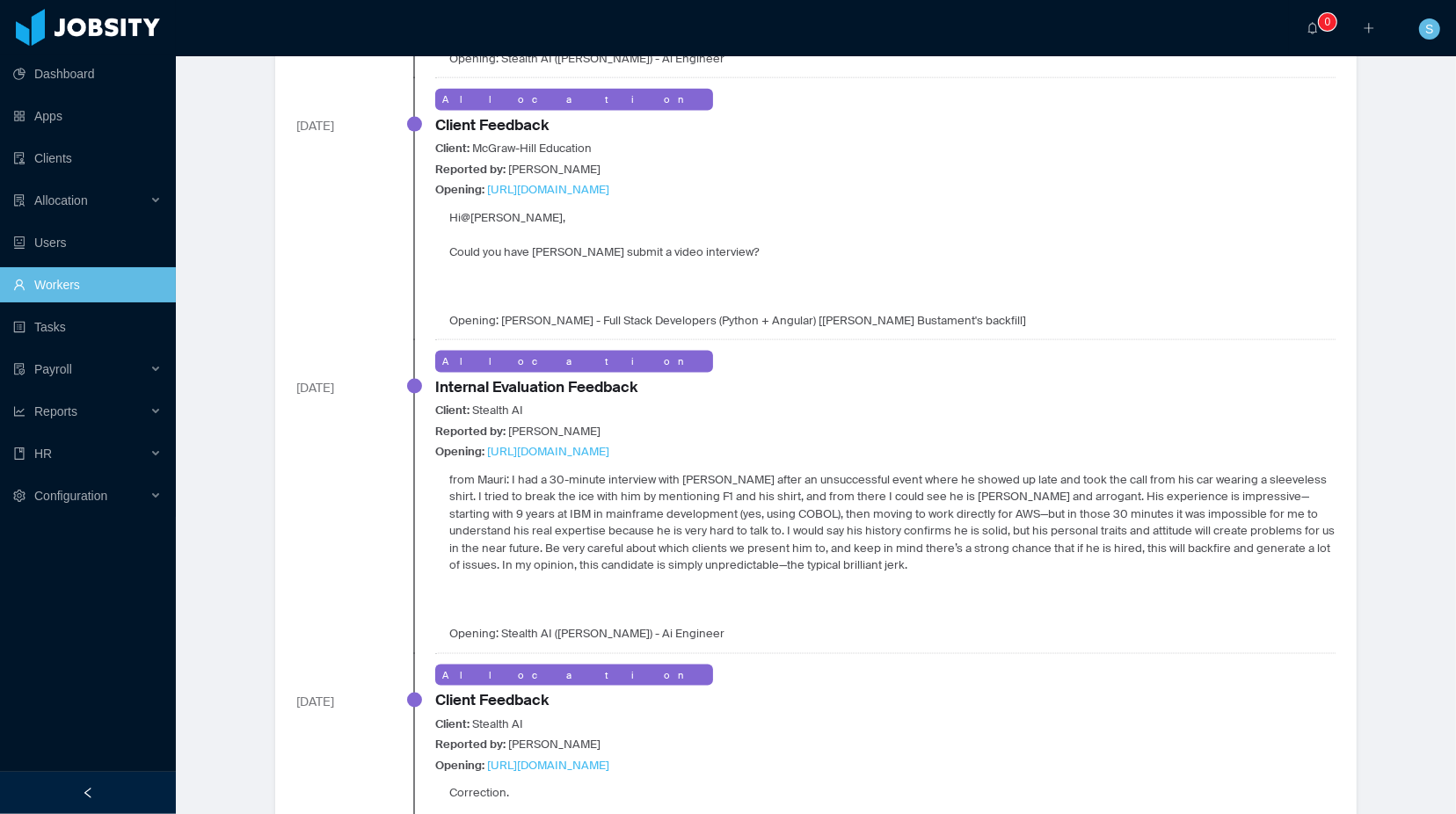
click at [971, 519] on p "from Mauri: I had a 30-minute interview with [PERSON_NAME] after an unsuccessfu…" at bounding box center [892, 523] width 886 height 102
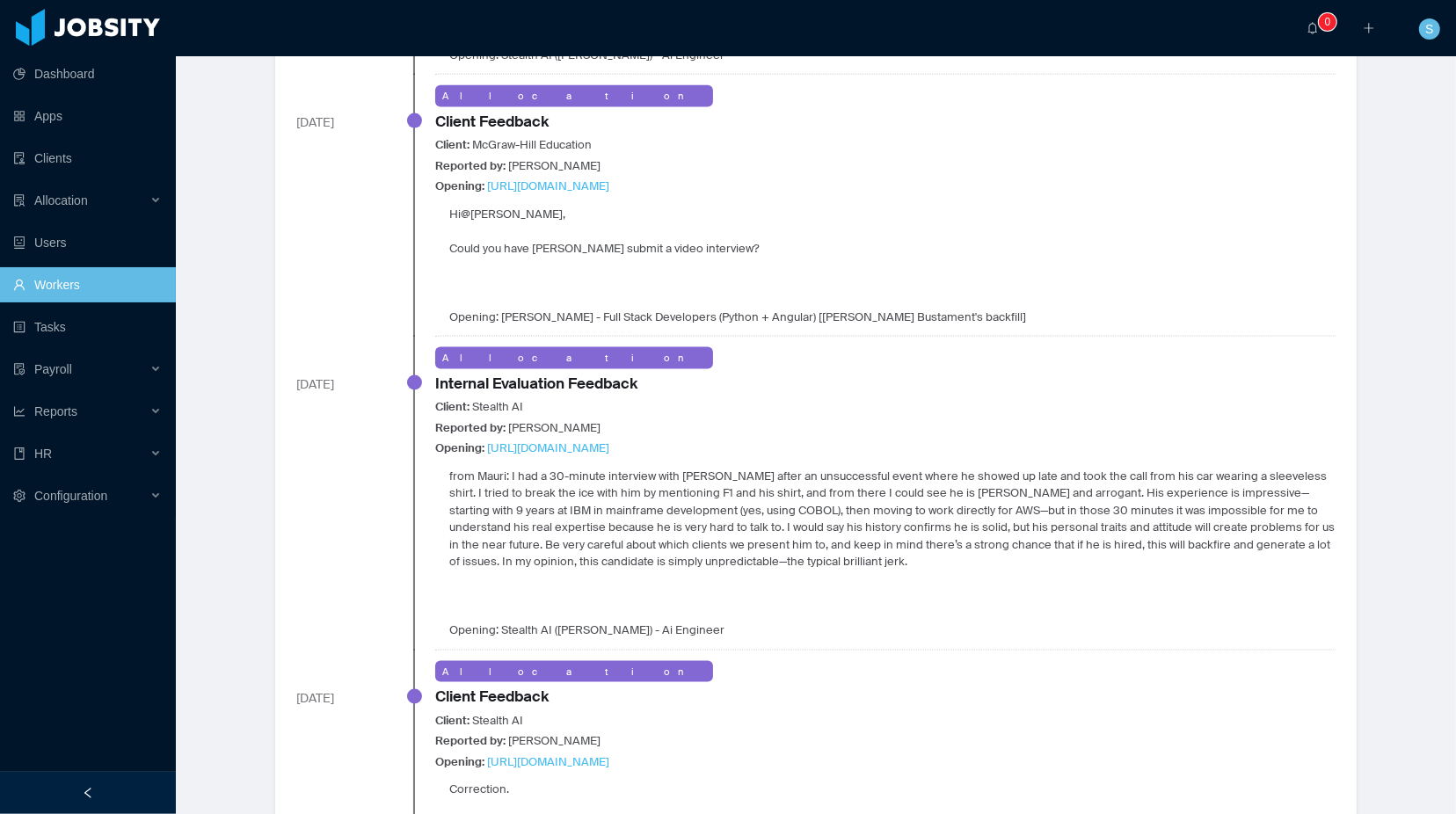
scroll to position [2089, 0]
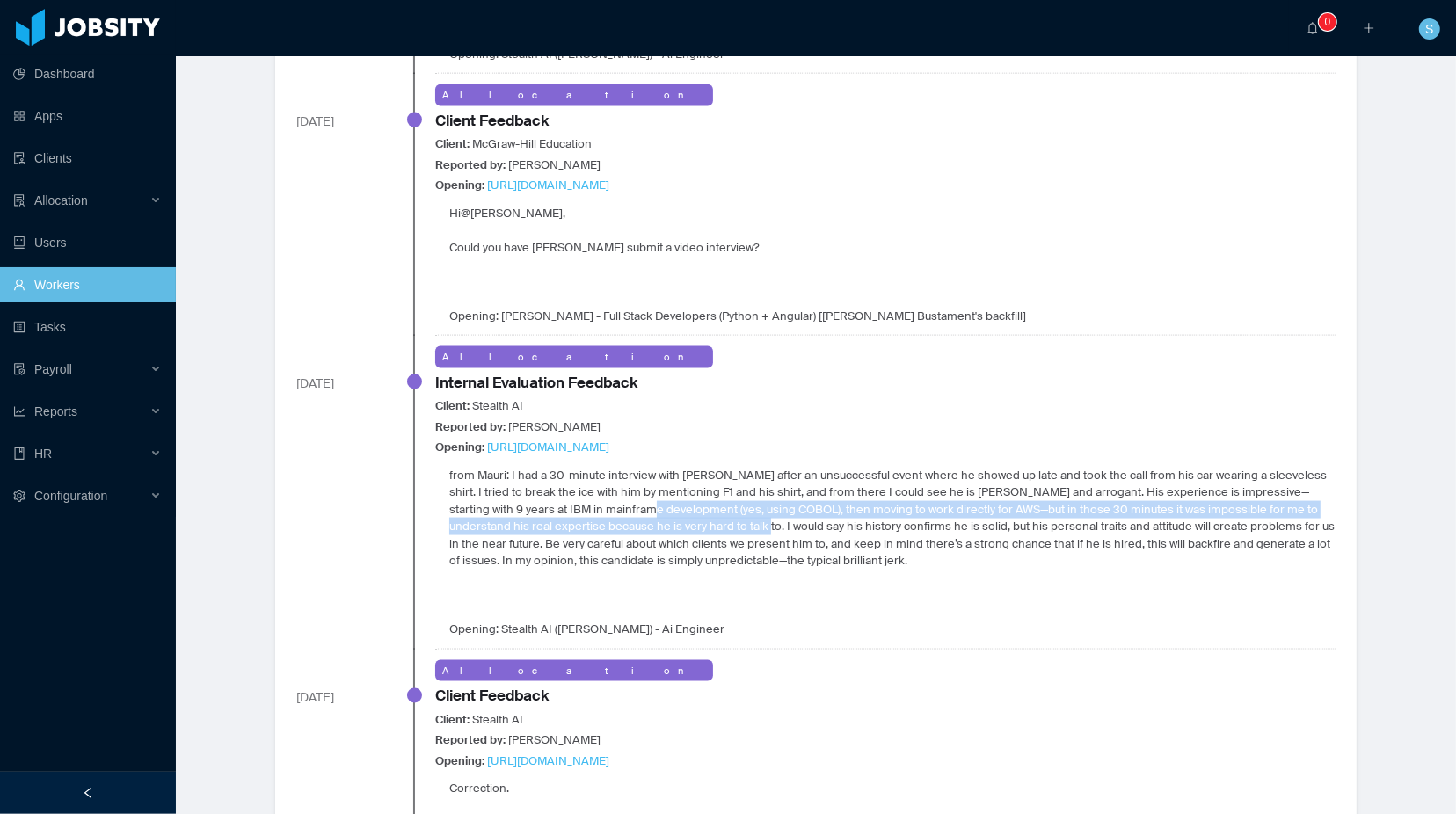
drag, startPoint x: 1252, startPoint y: 487, endPoint x: 1256, endPoint y: 498, distance: 11.7
click at [1256, 498] on p "from Mauri: I had a 30-minute interview with [PERSON_NAME] after an unsuccessfu…" at bounding box center [892, 518] width 886 height 102
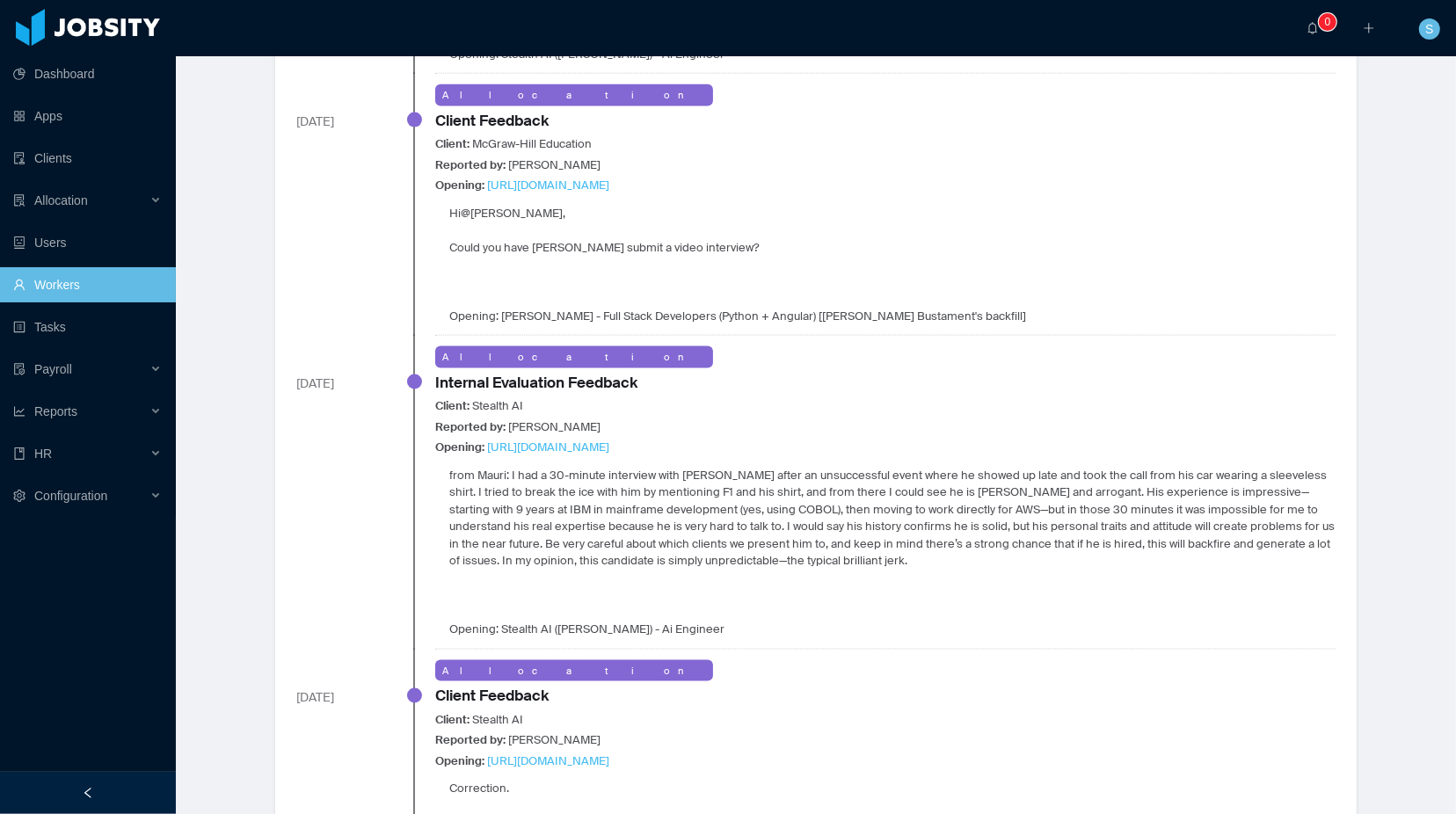
click at [1057, 546] on div "from Mauri: I had a 30-minute interview with Danilo after an unsuccessful event…" at bounding box center [885, 553] width 900 height 171
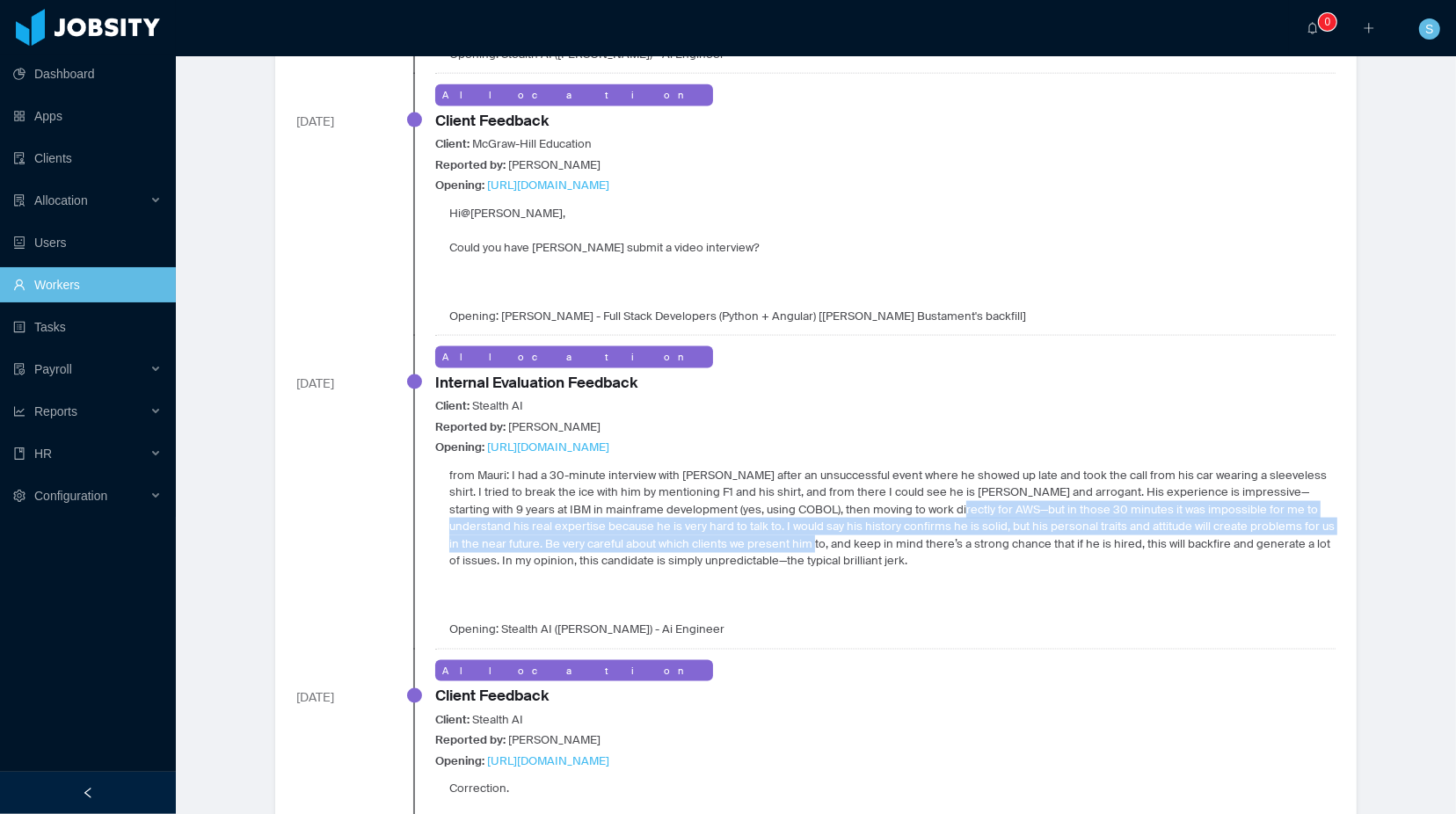
drag, startPoint x: 675, startPoint y: 507, endPoint x: 1208, endPoint y: 516, distance: 533.1
click at [1208, 516] on p "from Mauri: I had a 30-minute interview with [PERSON_NAME] after an unsuccessfu…" at bounding box center [892, 518] width 886 height 102
click at [677, 521] on p "from Mauri: I had a 30-minute interview with [PERSON_NAME] after an unsuccessfu…" at bounding box center [892, 518] width 886 height 102
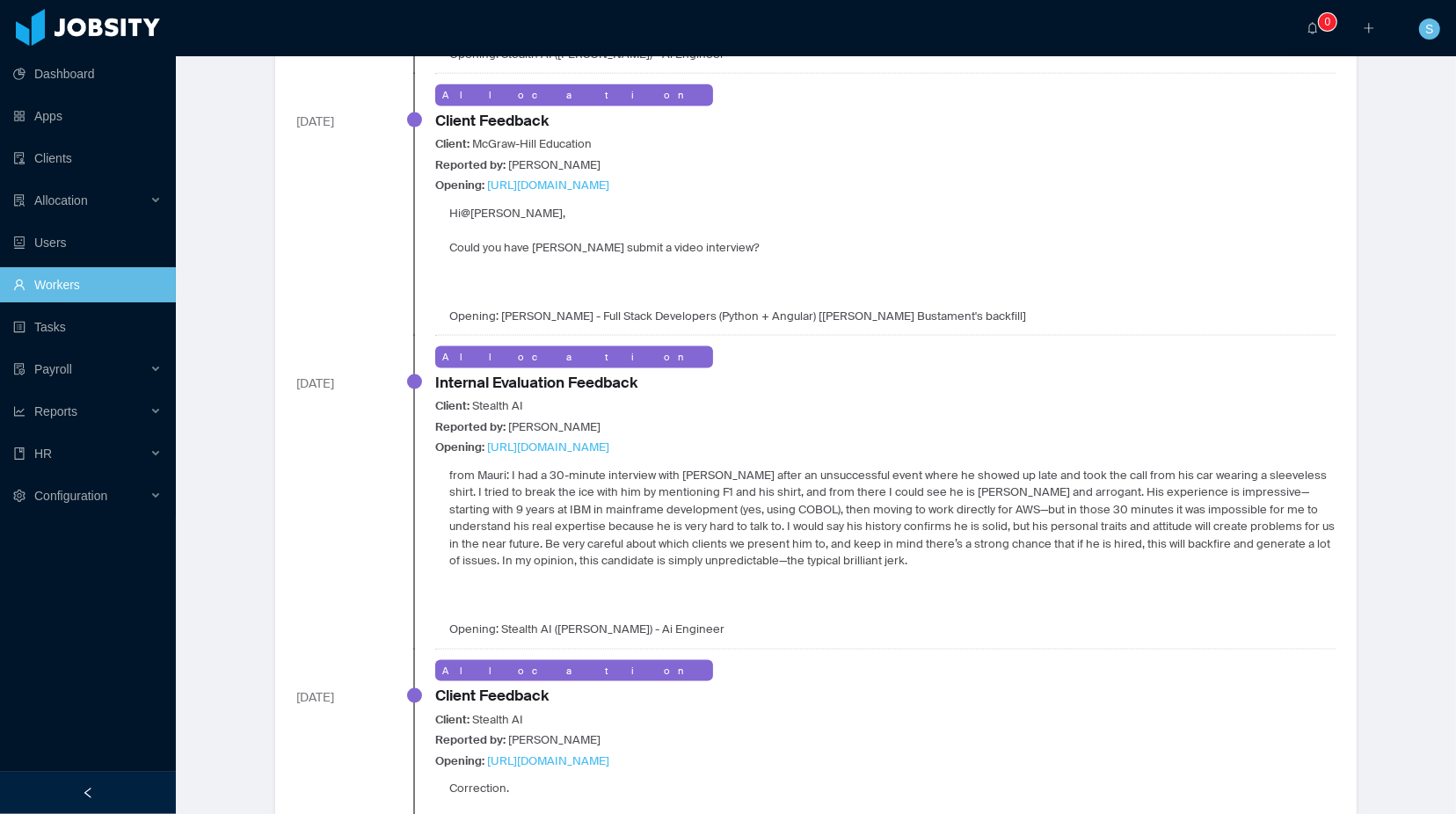
click at [637, 521] on p "from Mauri: I had a 30-minute interview with [PERSON_NAME] after an unsuccessfu…" at bounding box center [892, 518] width 886 height 102
click at [759, 527] on p "from Mauri: I had a 30-minute interview with [PERSON_NAME] after an unsuccessfu…" at bounding box center [892, 518] width 886 height 102
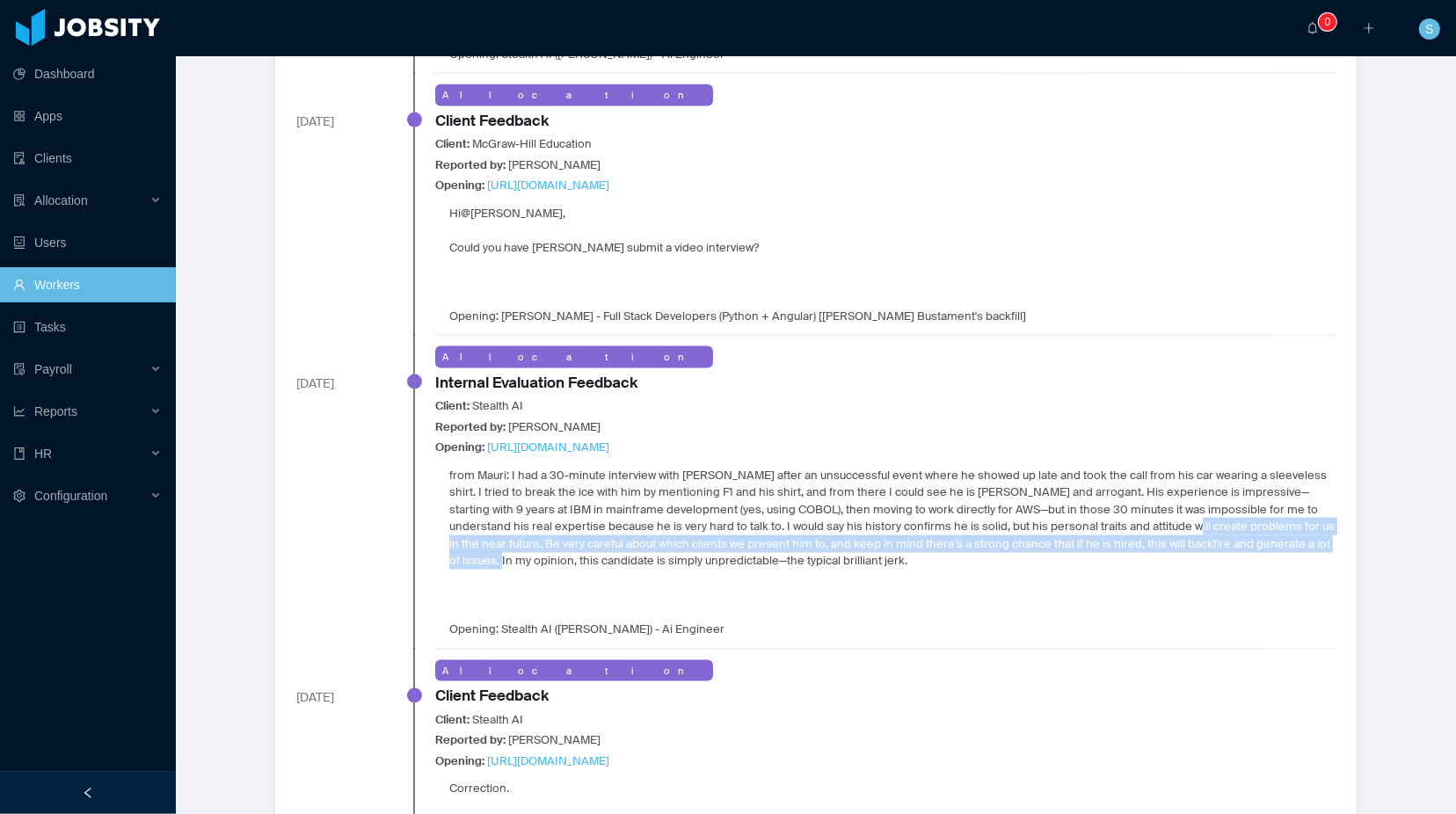
drag, startPoint x: 766, startPoint y: 524, endPoint x: 838, endPoint y: 530, distance: 72.2
click at [838, 530] on p "from Mauri: I had a 30-minute interview with [PERSON_NAME] after an unsuccessfu…" at bounding box center [892, 518] width 886 height 102
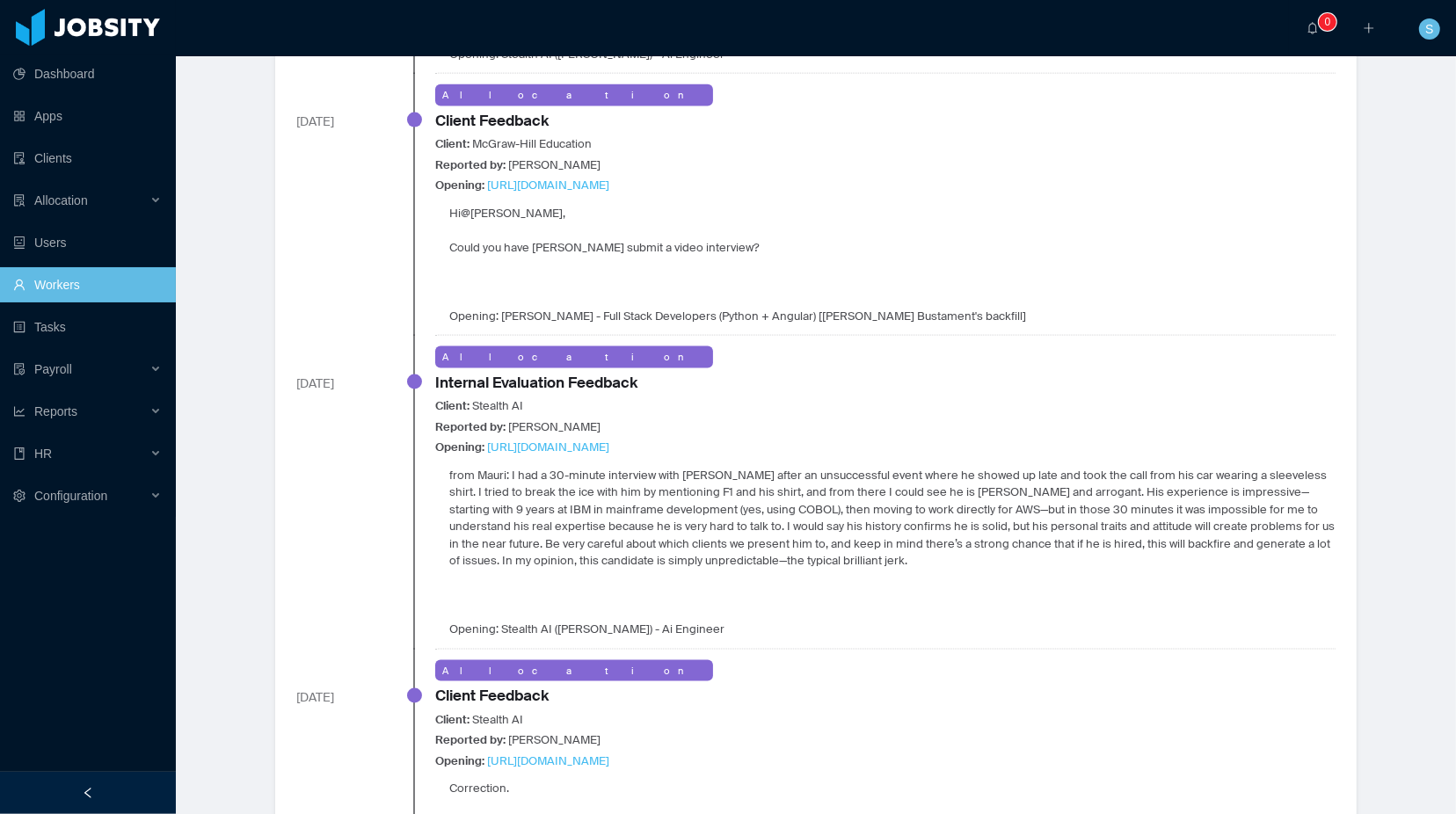
click at [907, 540] on p "from Mauri: I had a 30-minute interview with [PERSON_NAME] after an unsuccessfu…" at bounding box center [892, 518] width 886 height 102
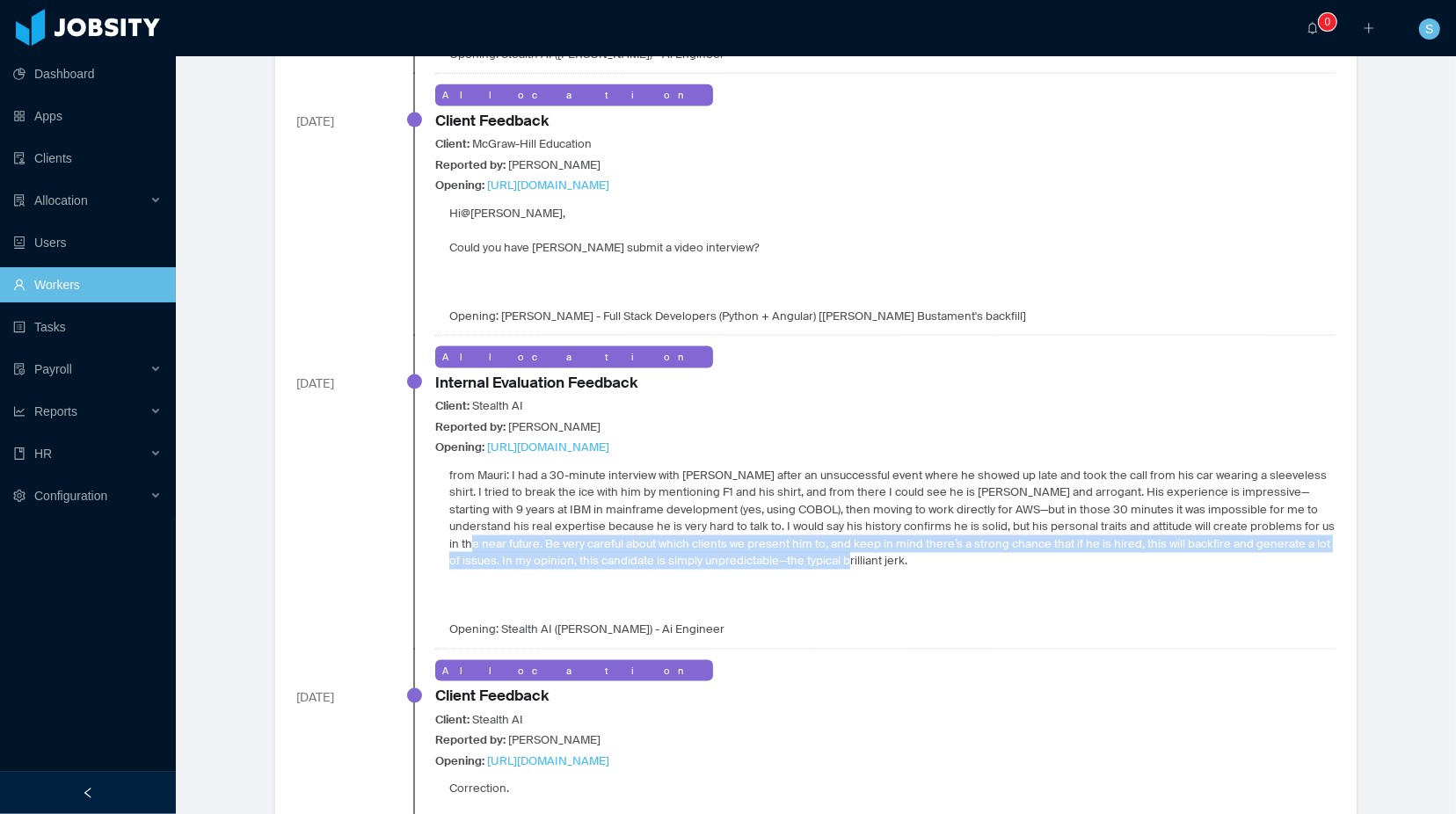
drag, startPoint x: 902, startPoint y: 520, endPoint x: 1148, endPoint y: 531, distance: 246.2
click at [1148, 531] on p "from Mauri: I had a 30-minute interview with [PERSON_NAME] after an unsuccessfu…" at bounding box center [892, 518] width 886 height 102
click at [1145, 536] on p "from Mauri: I had a 30-minute interview with [PERSON_NAME] after an unsuccessfu…" at bounding box center [892, 518] width 886 height 102
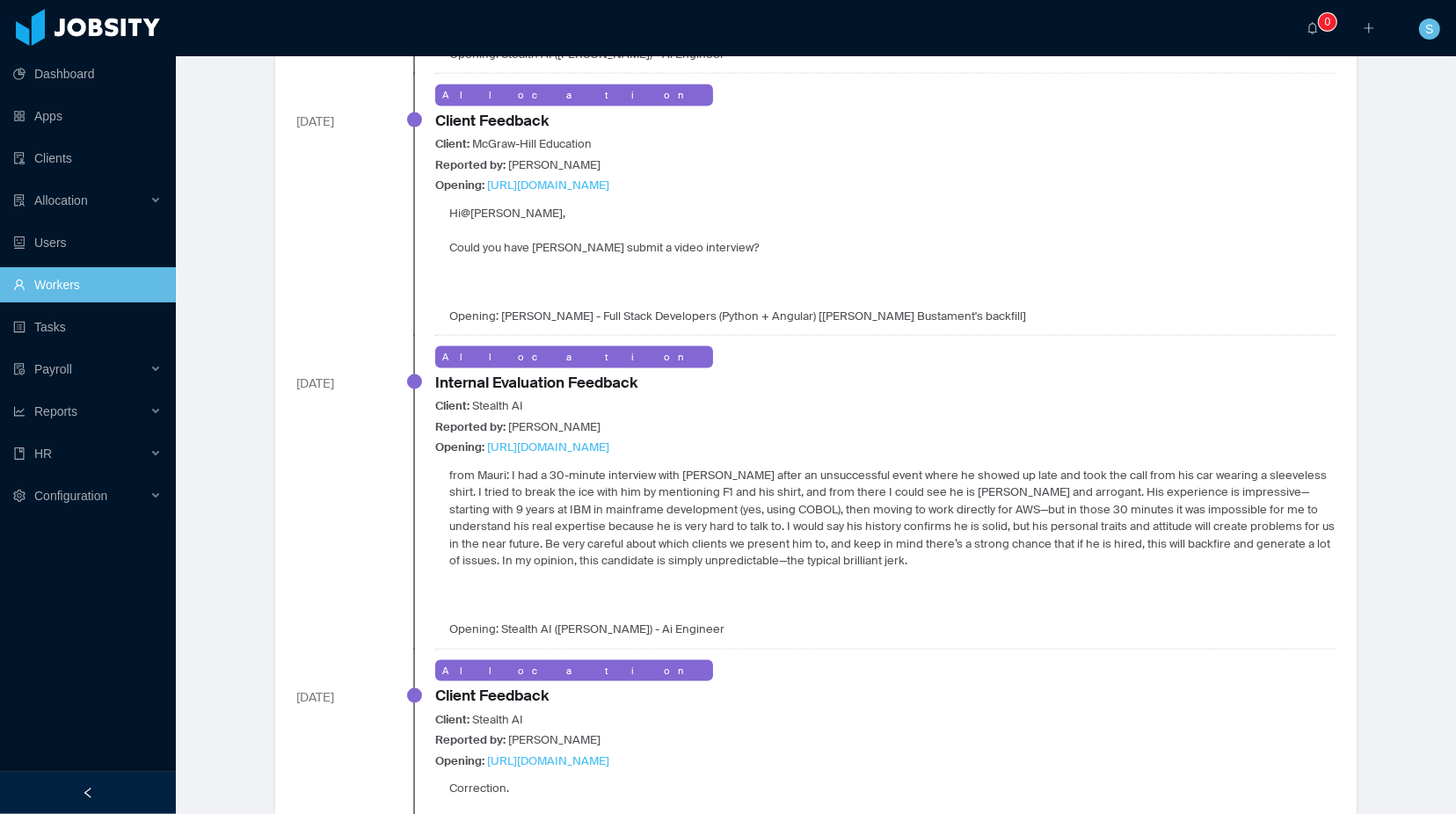
click at [493, 558] on div "from Mauri: I had a 30-minute interview with Danilo after an unsuccessful event…" at bounding box center [885, 553] width 900 height 171
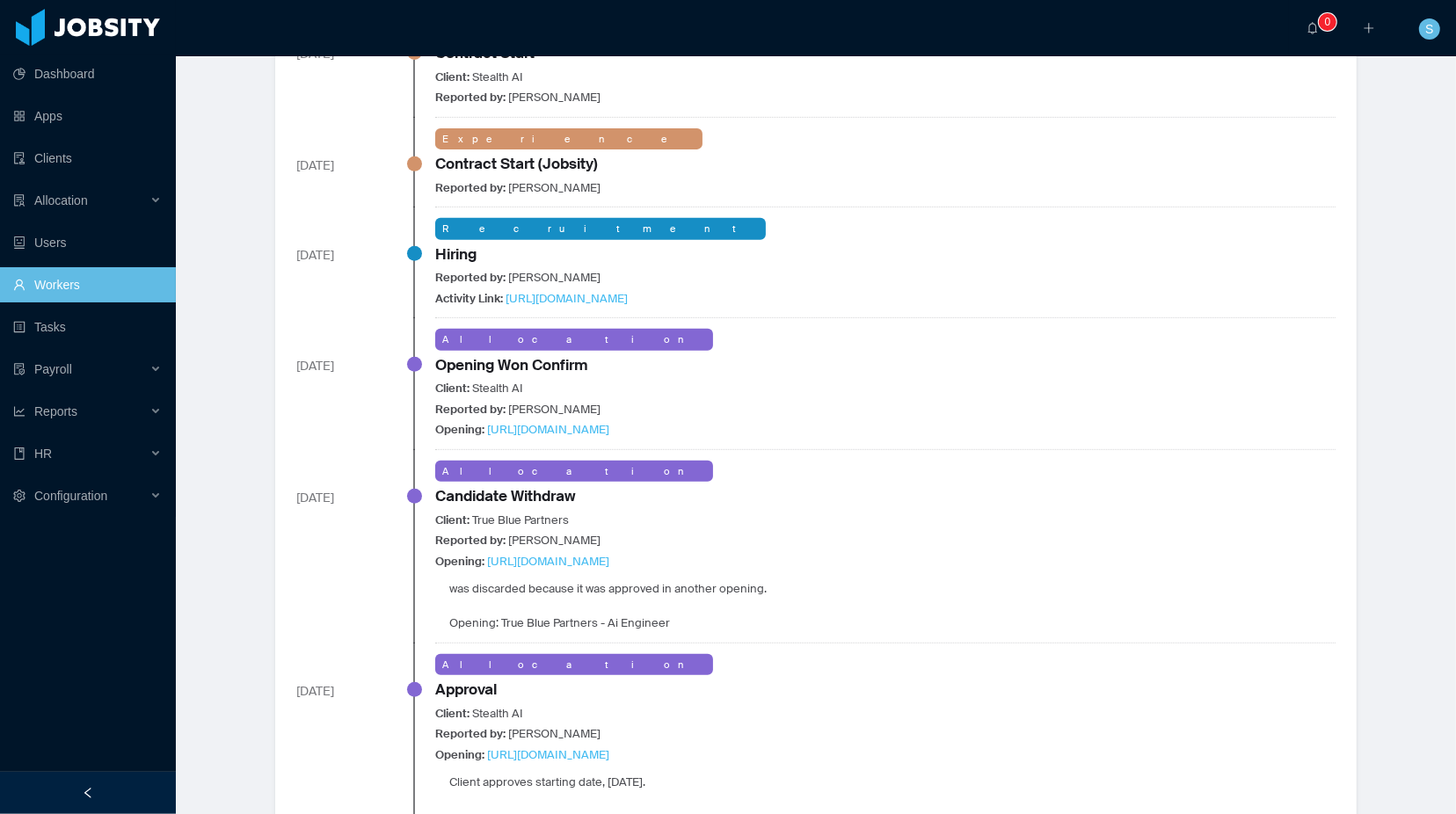
scroll to position [0, 0]
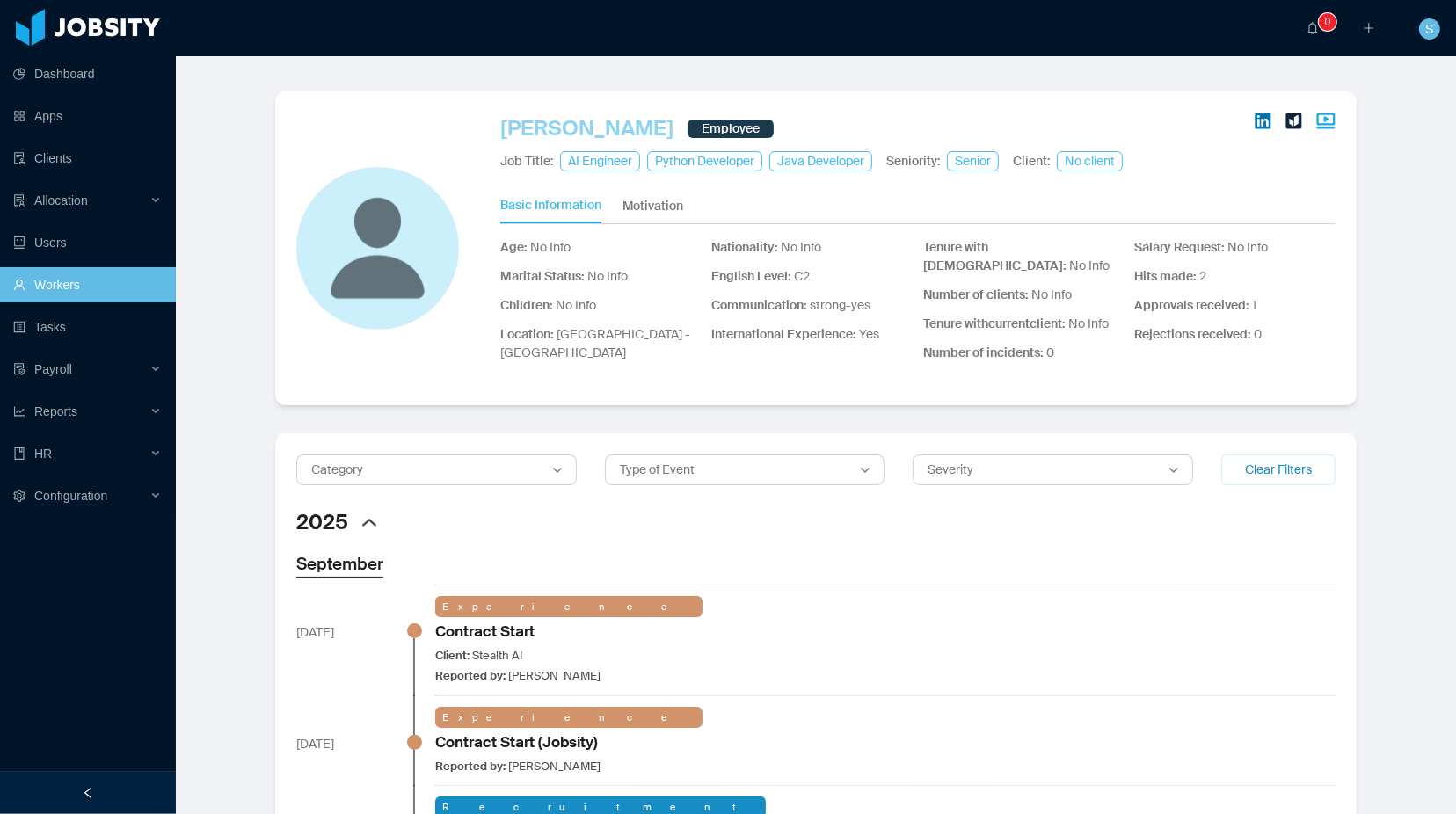
click at [505, 121] on link "[PERSON_NAME]" at bounding box center [587, 129] width 173 height 32
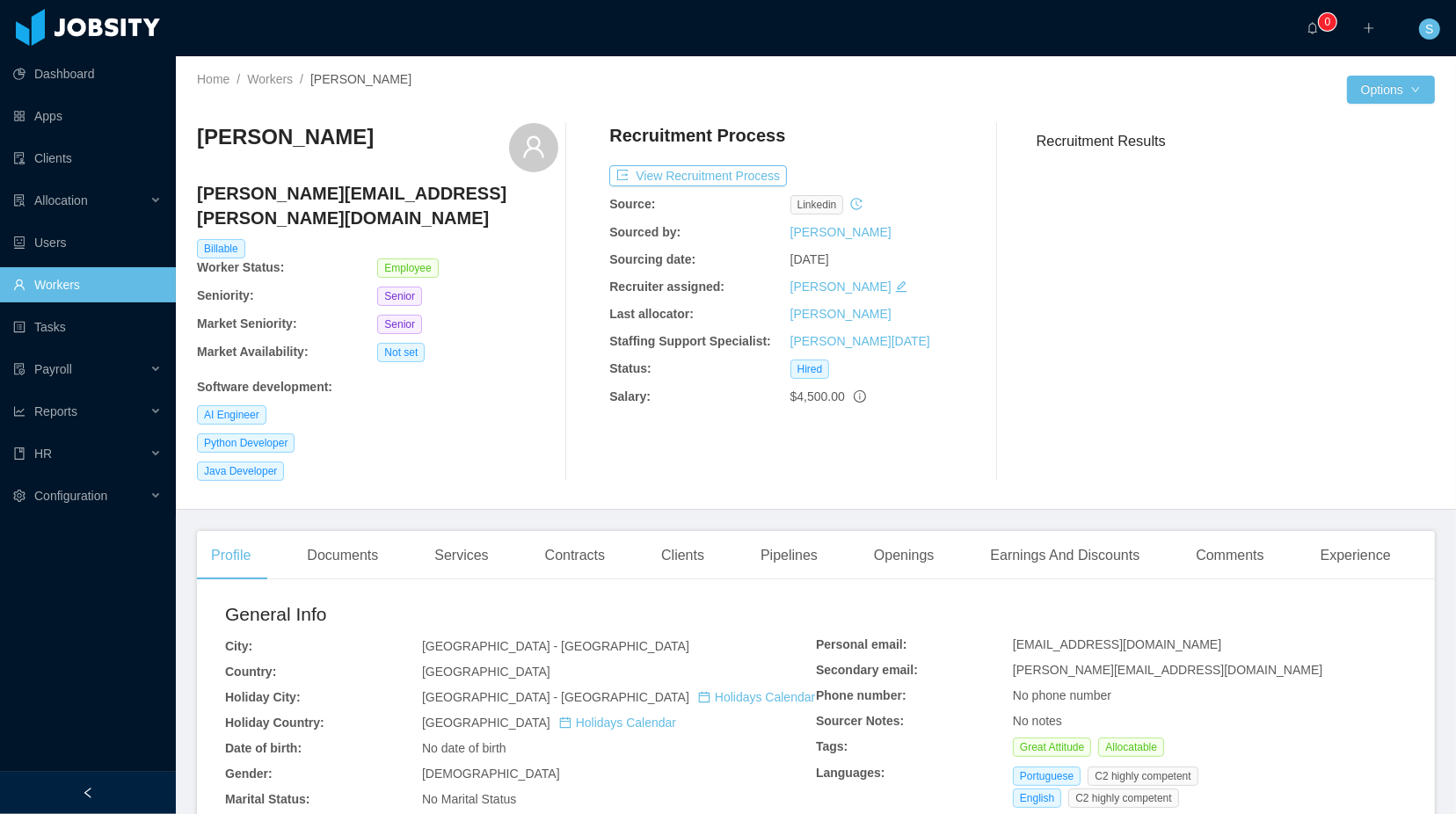
click at [380, 125] on div "[PERSON_NAME]" at bounding box center [378, 148] width 362 height 49
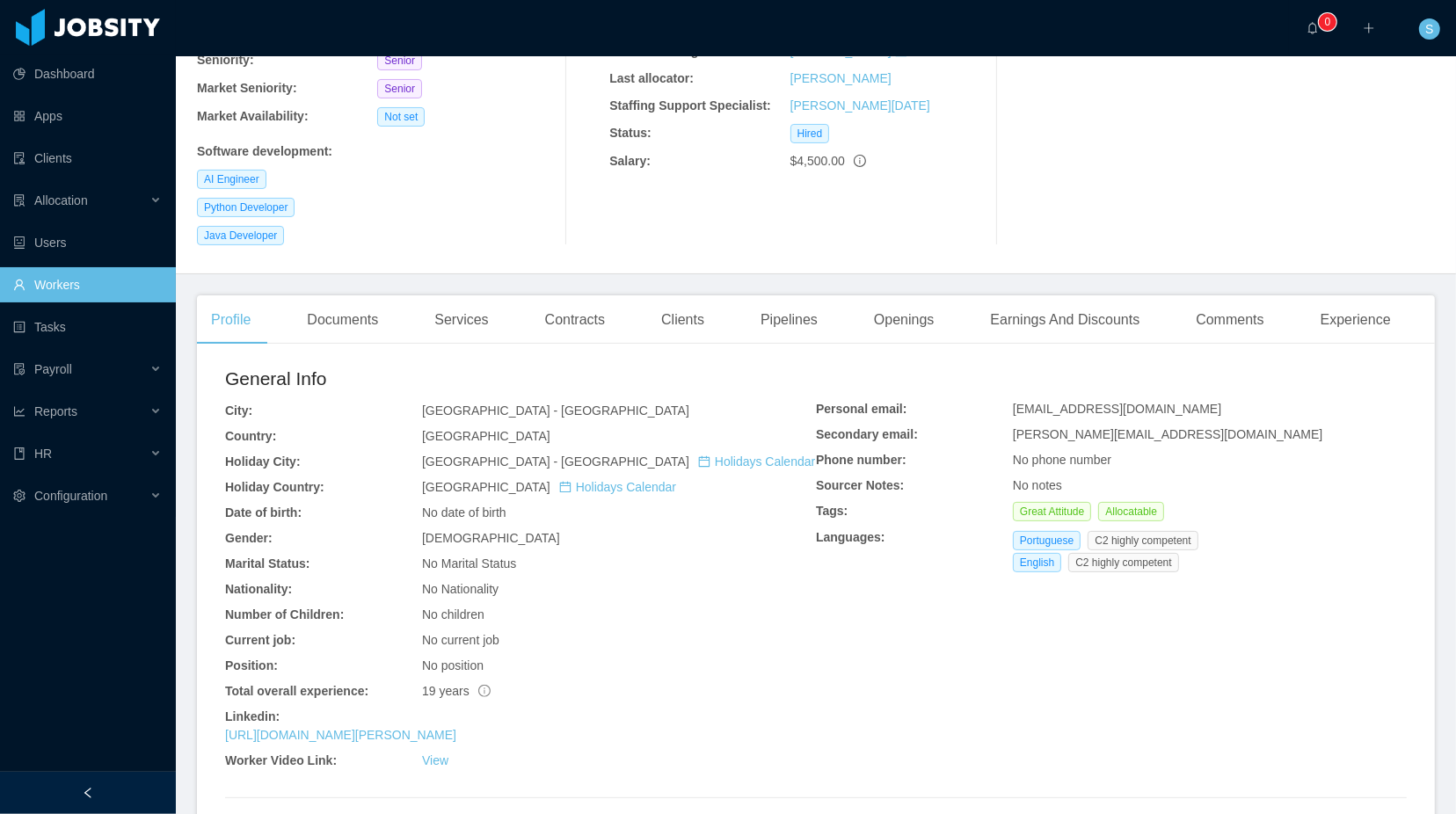
scroll to position [258, 0]
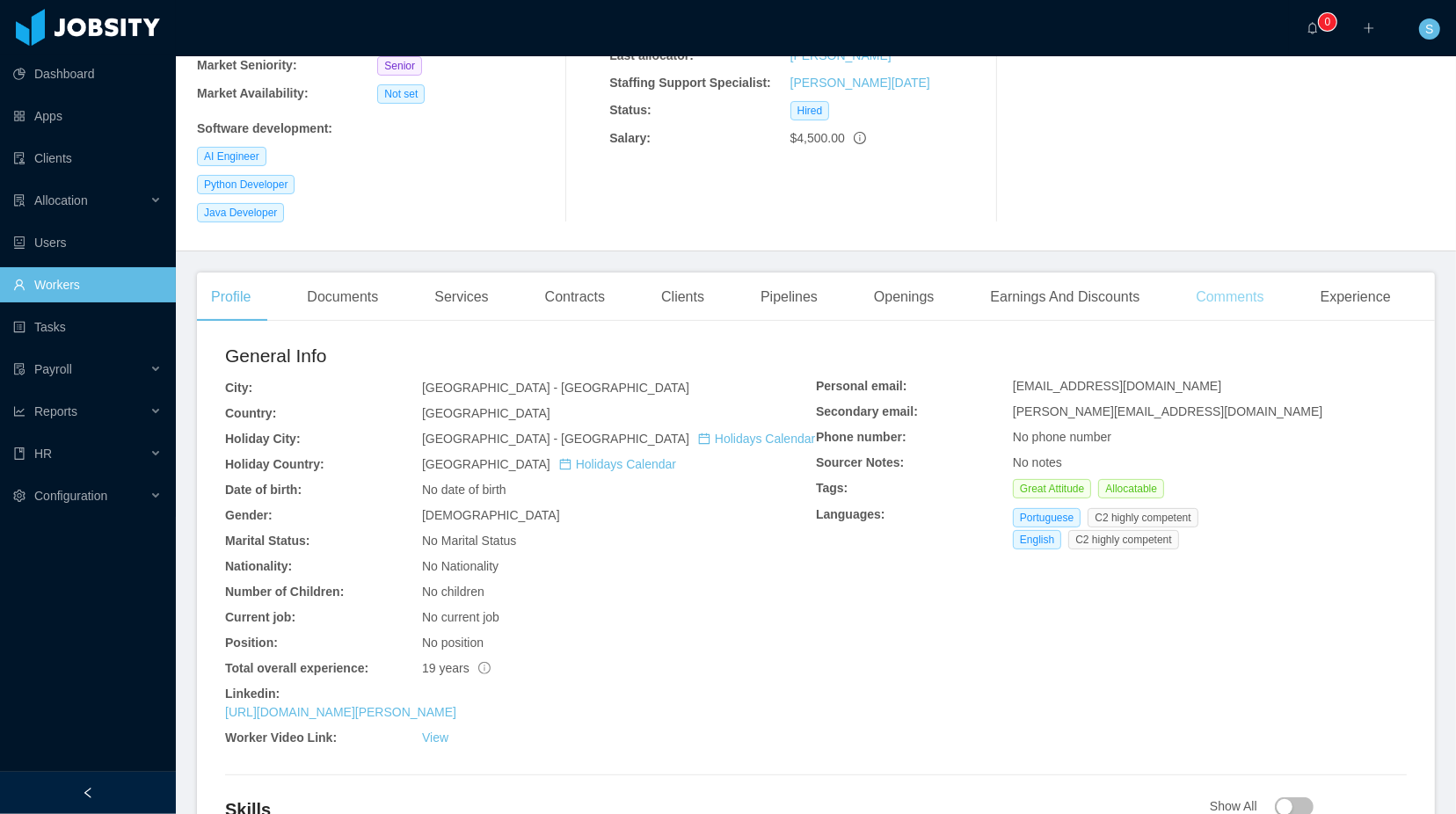
click at [1241, 278] on div "Comments" at bounding box center [1230, 297] width 96 height 49
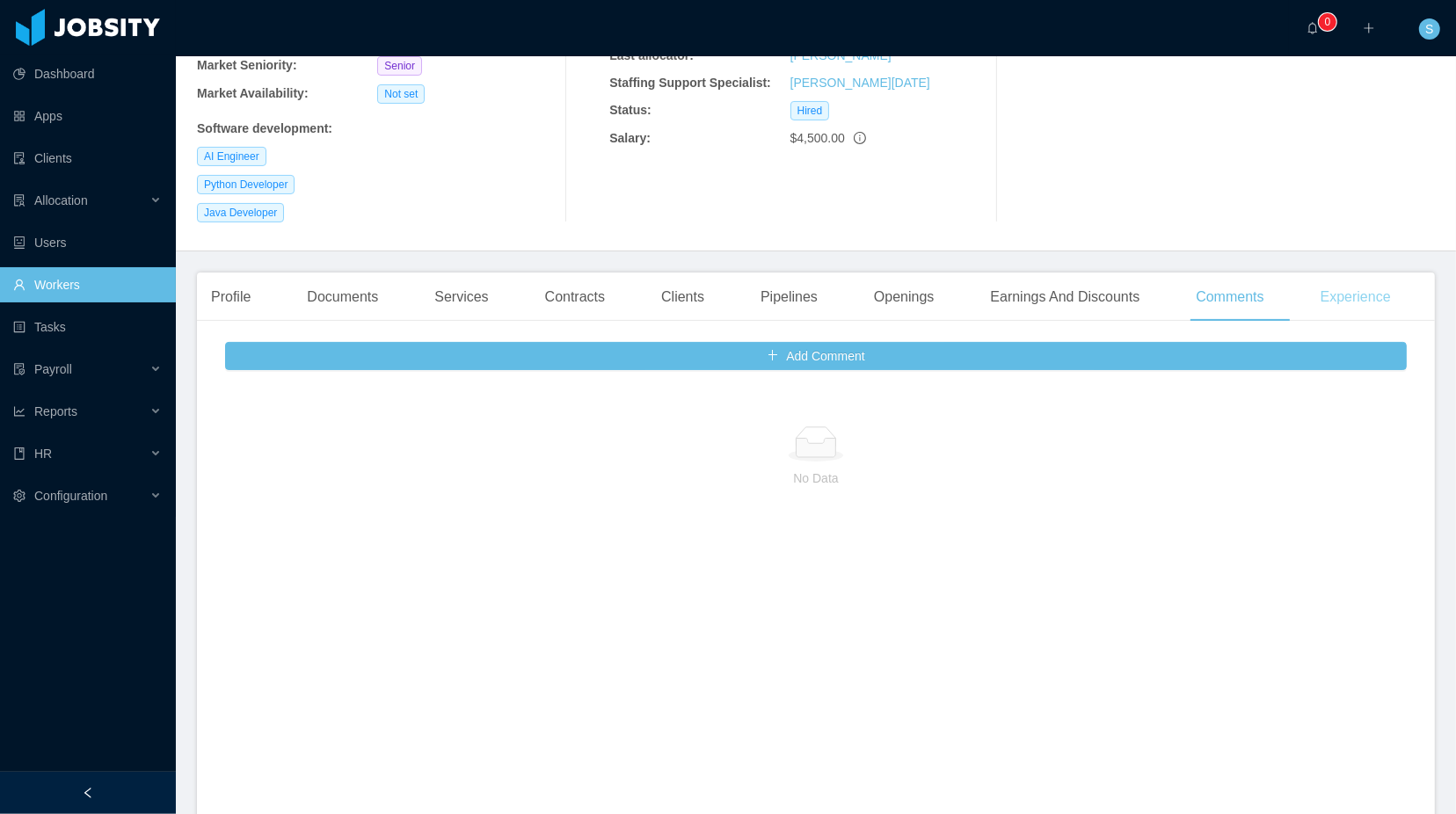
click at [1393, 273] on div "Experience" at bounding box center [1355, 297] width 99 height 49
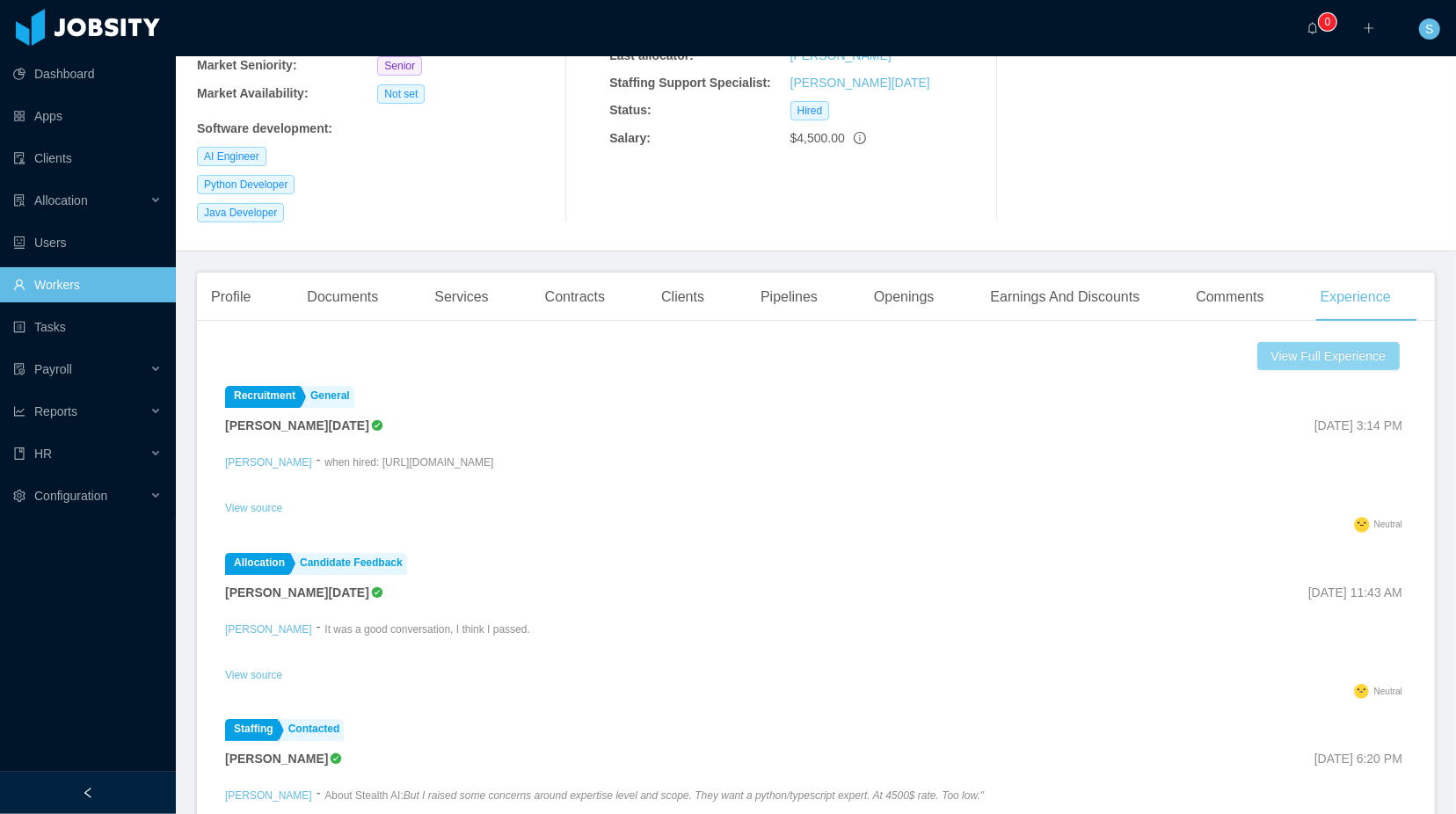
click at [1321, 342] on button "View Full Experience" at bounding box center [1329, 356] width 143 height 28
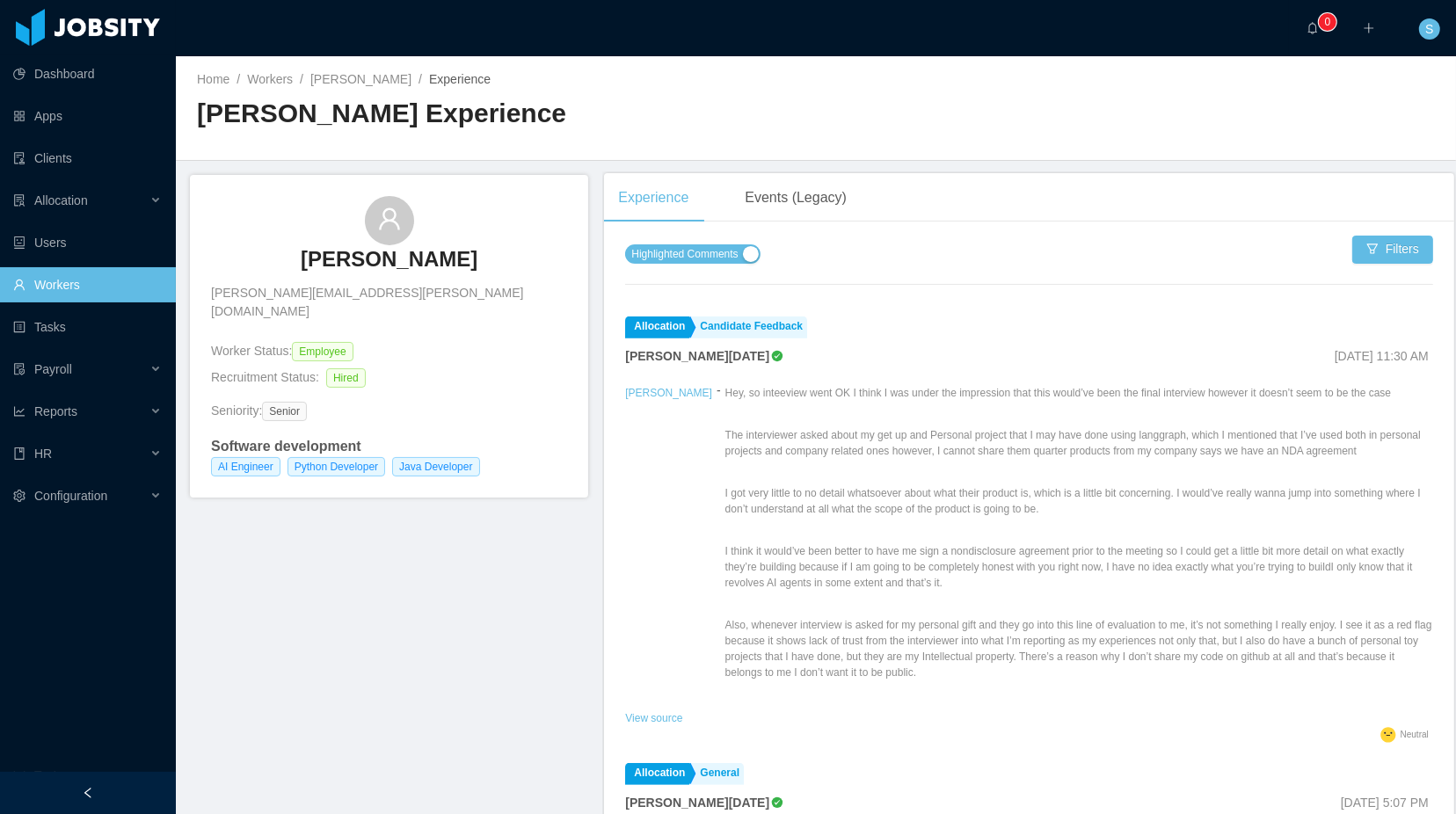
scroll to position [759, 0]
click at [754, 547] on p "I think it would’ve been better to have me sign a nondisclosure agreement prior…" at bounding box center [1079, 567] width 708 height 48
drag, startPoint x: 867, startPoint y: 549, endPoint x: 907, endPoint y: 551, distance: 40.0
click at [907, 551] on p "I think it would’ve been better to have me sign a nondisclosure agreement prior…" at bounding box center [1079, 567] width 708 height 48
click at [922, 568] on p "I think it would’ve been better to have me sign a nondisclosure agreement prior…" at bounding box center [1079, 567] width 708 height 48
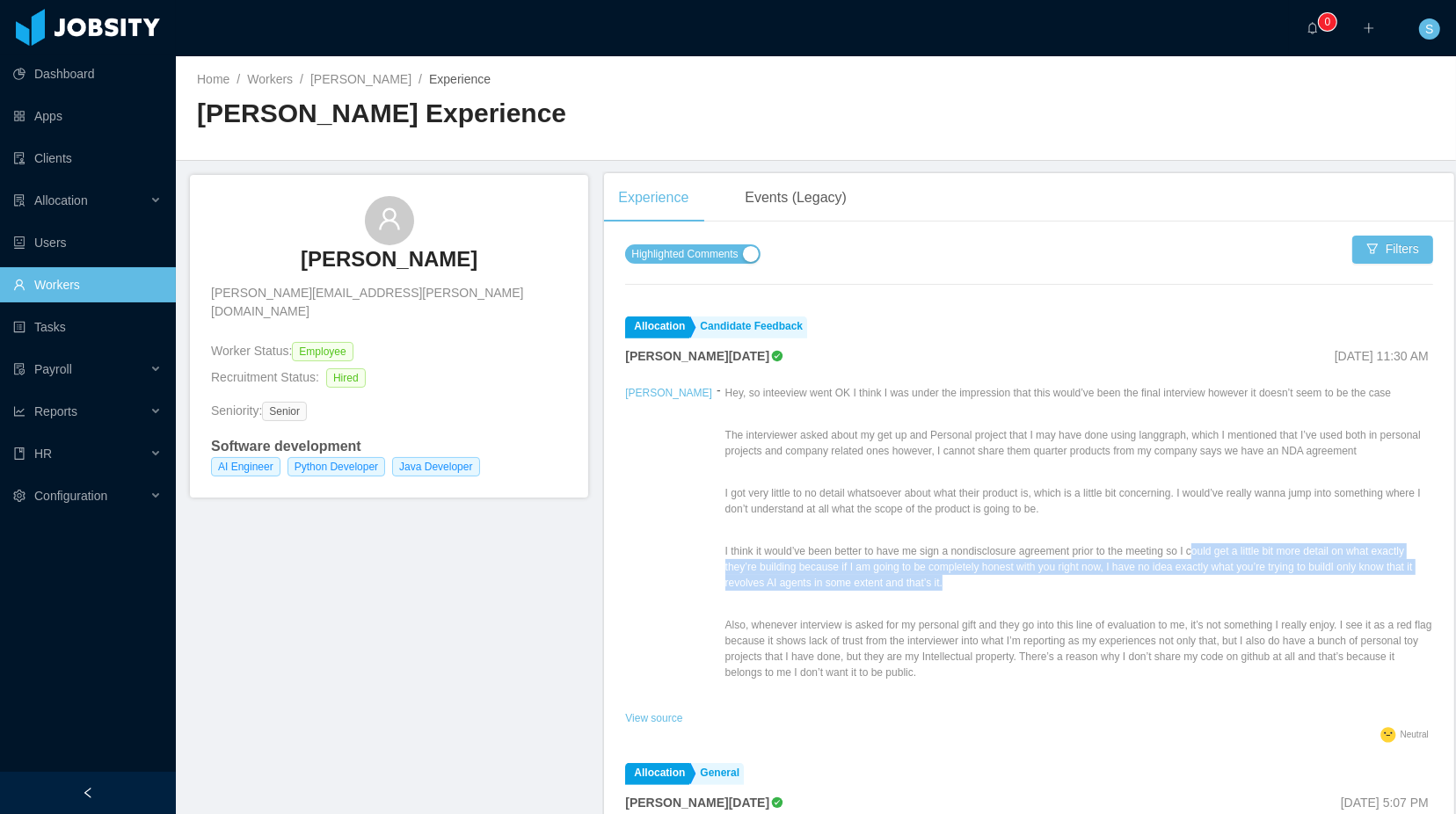
drag, startPoint x: 1163, startPoint y: 549, endPoint x: 1164, endPoint y: 574, distance: 25.0
click at [1164, 574] on p "I think it would’ve been better to have me sign a nondisclosure agreement prior…" at bounding box center [1079, 567] width 708 height 48
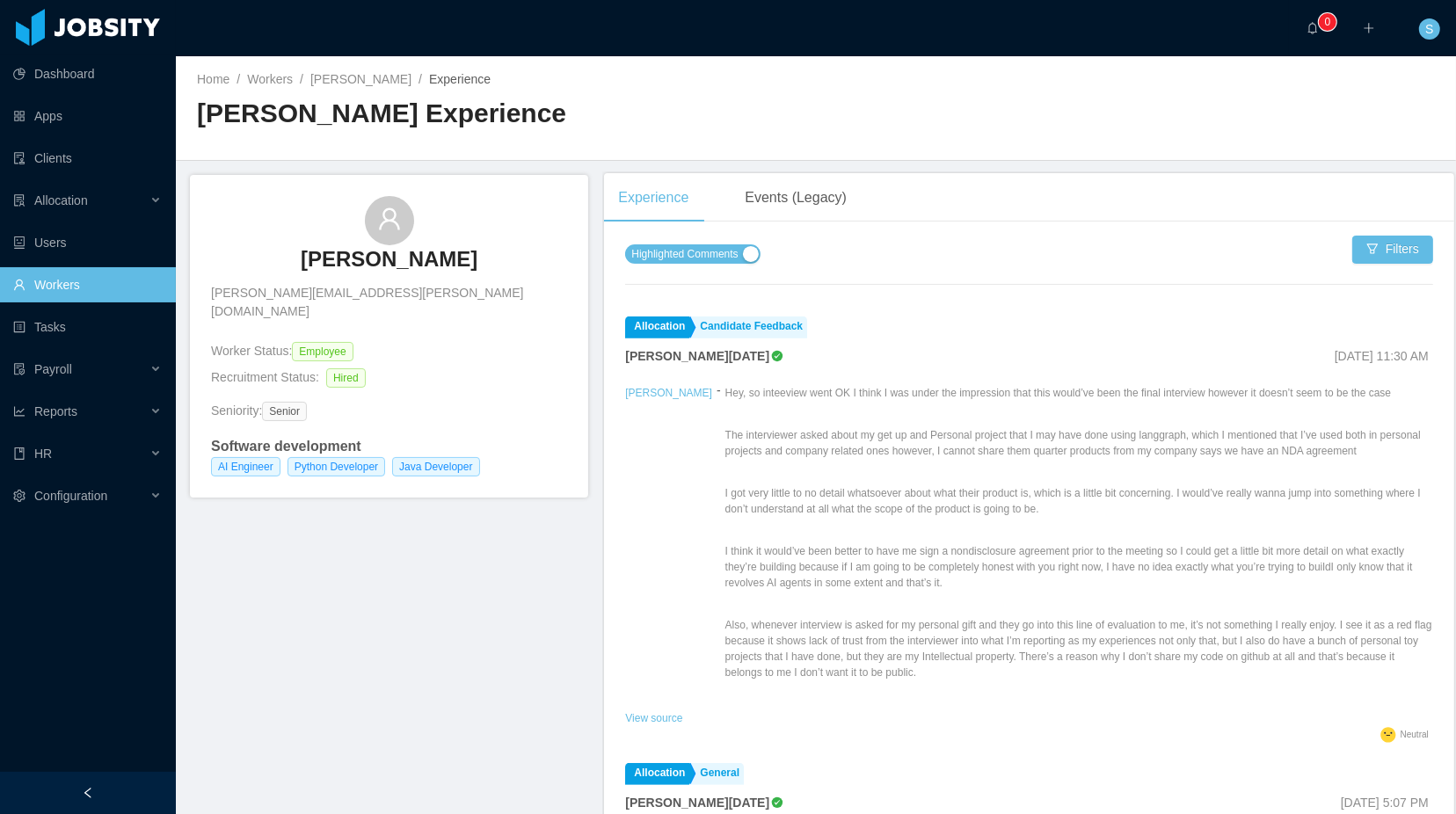
click at [977, 626] on p "Also, whenever interview is asked for my personal gift and they go into this li…" at bounding box center [1079, 649] width 708 height 63
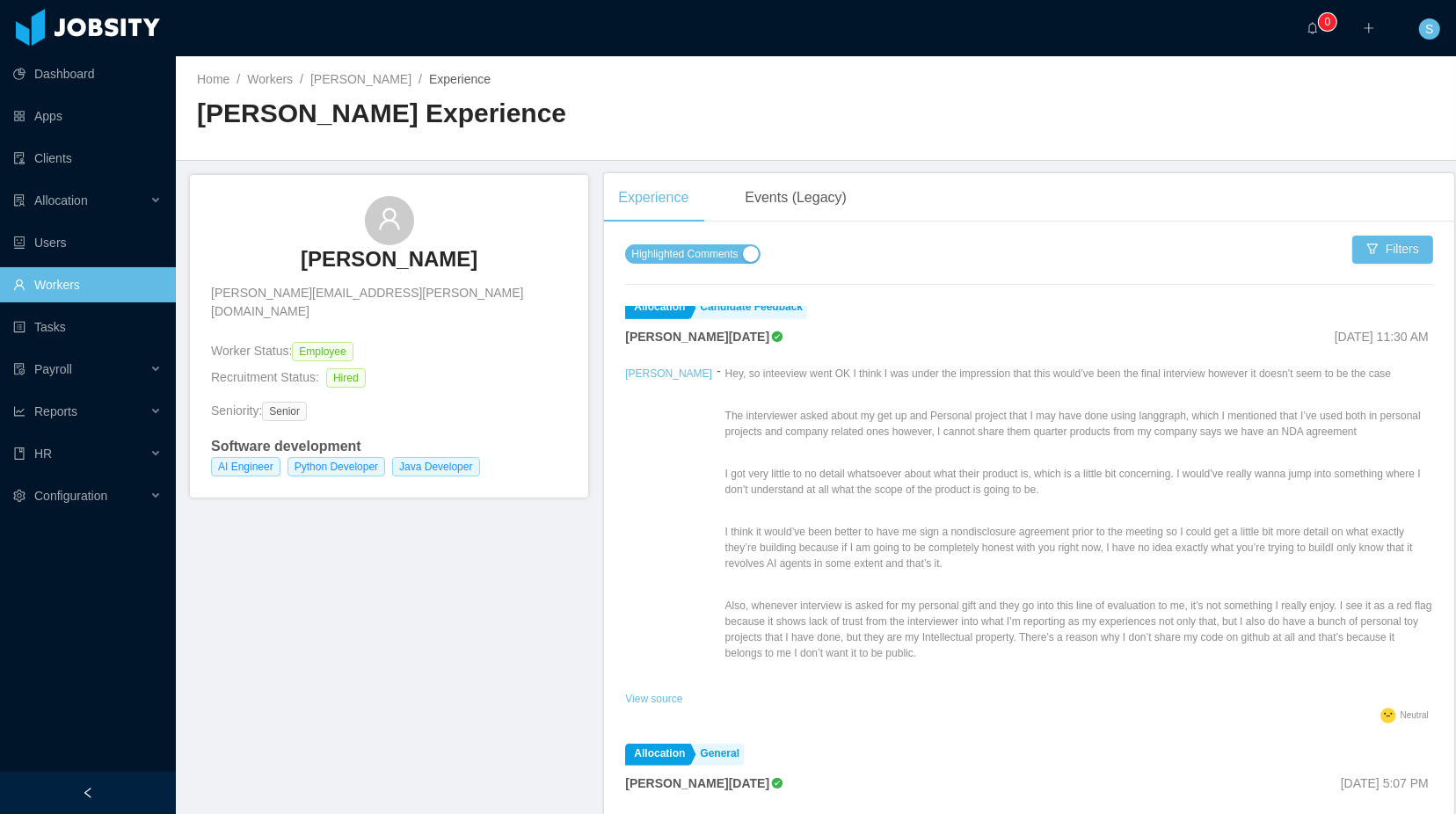
scroll to position [783, 0]
click at [886, 622] on p "Also, whenever interview is asked for my personal gift and they go into this li…" at bounding box center [1079, 625] width 708 height 63
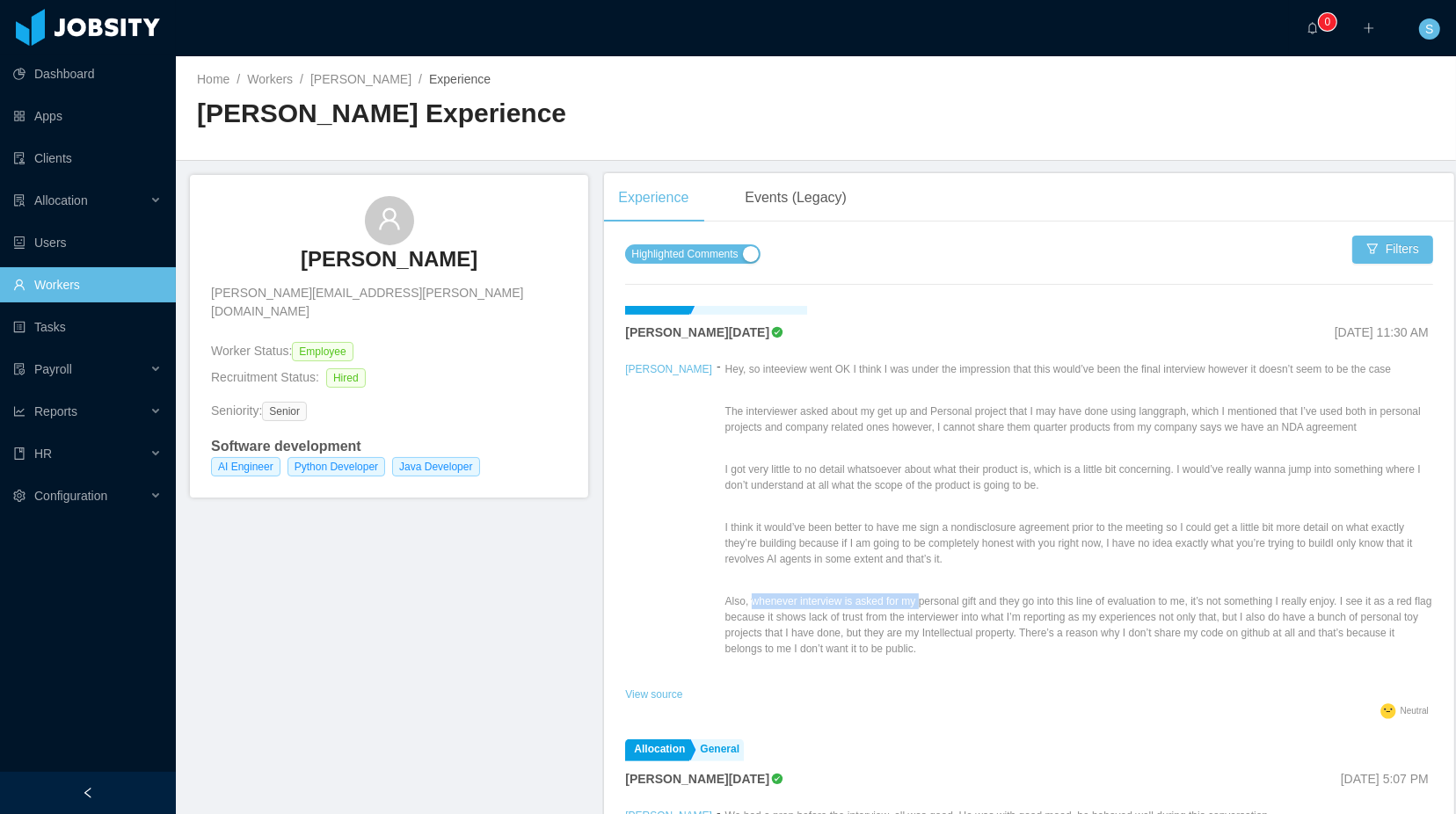
drag, startPoint x: 693, startPoint y: 599, endPoint x: 870, endPoint y: 601, distance: 177.0
click at [870, 601] on p "Also, whenever interview is asked for my personal gift and they go into this li…" at bounding box center [1079, 625] width 708 height 63
click at [858, 620] on p "Also, whenever interview is asked for my personal gift and they go into this li…" at bounding box center [1079, 625] width 708 height 63
click at [909, 603] on p "Also, whenever interview is asked for my personal gift and they go into this li…" at bounding box center [1079, 625] width 708 height 63
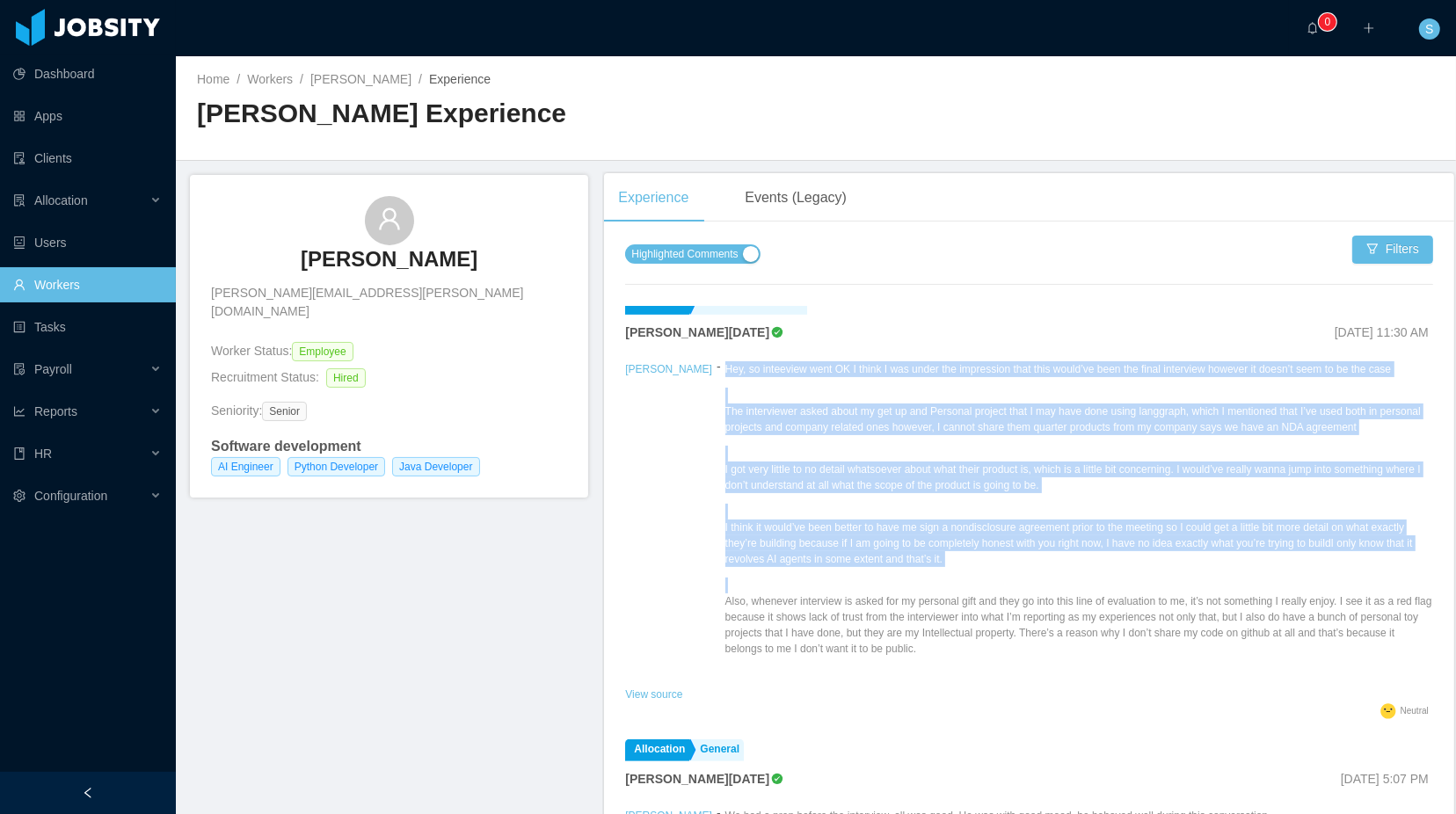
drag, startPoint x: 665, startPoint y: 364, endPoint x: 924, endPoint y: 660, distance: 393.3
click at [924, 660] on div "Hey, so inteeview went OK I think I was under the impression that this would’ve…" at bounding box center [1079, 523] width 708 height 321
copy div "Hey, so inteeview went OK I think I was under the impression that this would’ve…"
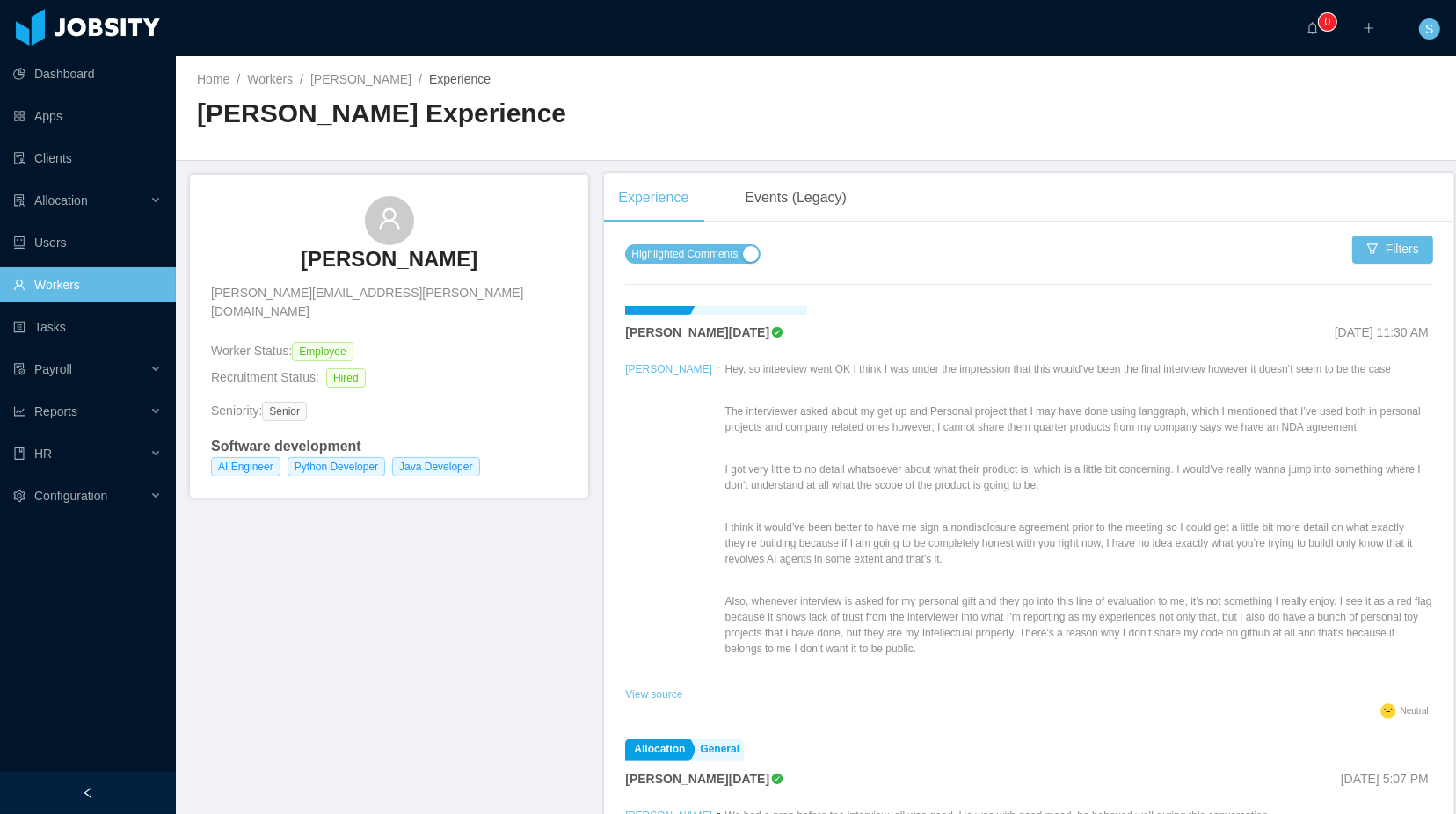
click at [352, 594] on div "[PERSON_NAME] [PERSON_NAME][EMAIL_ADDRESS][PERSON_NAME][DOMAIN_NAME] Worker Sta…" at bounding box center [816, 509] width 1280 height 697
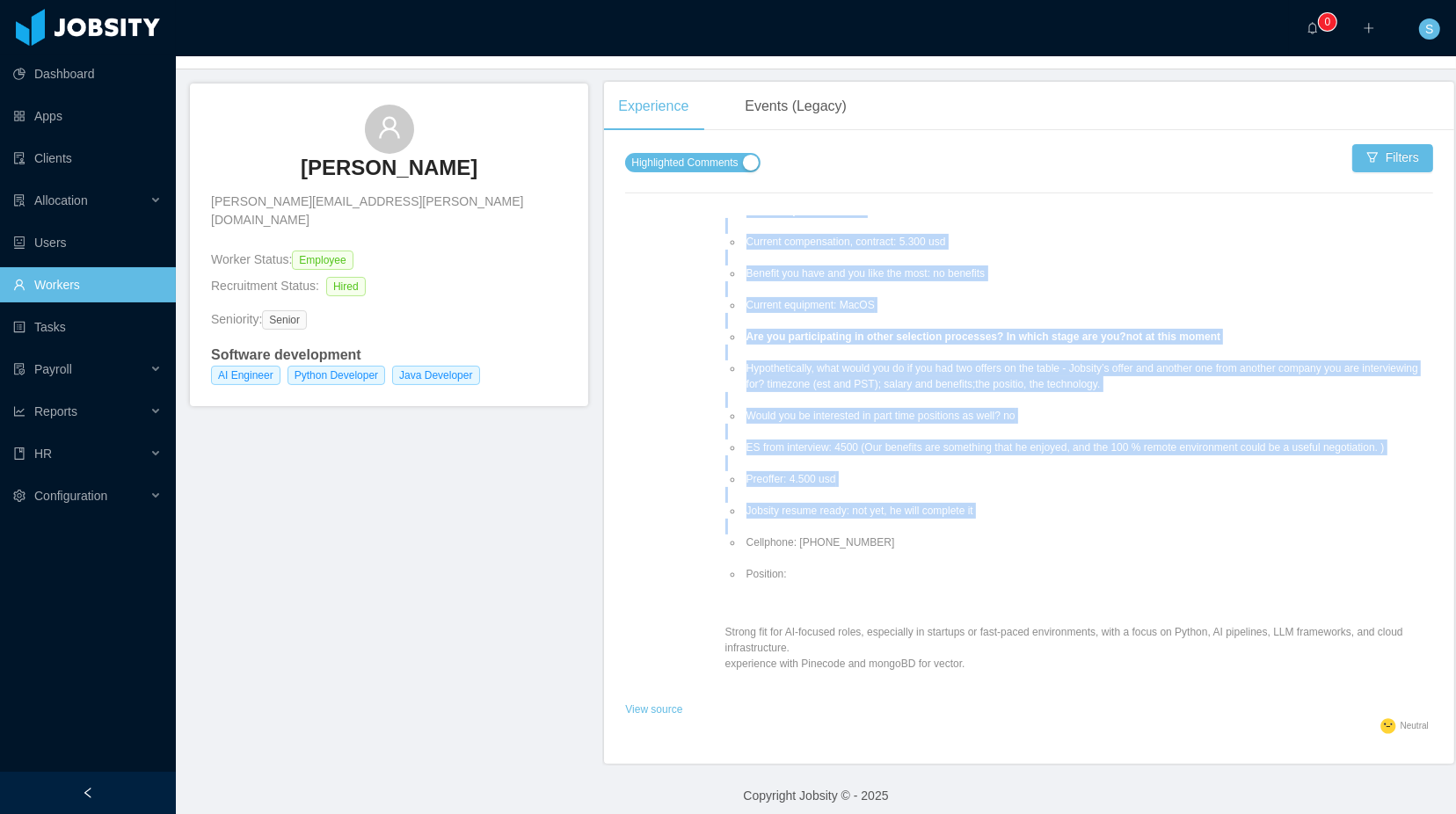
scroll to position [102, 0]
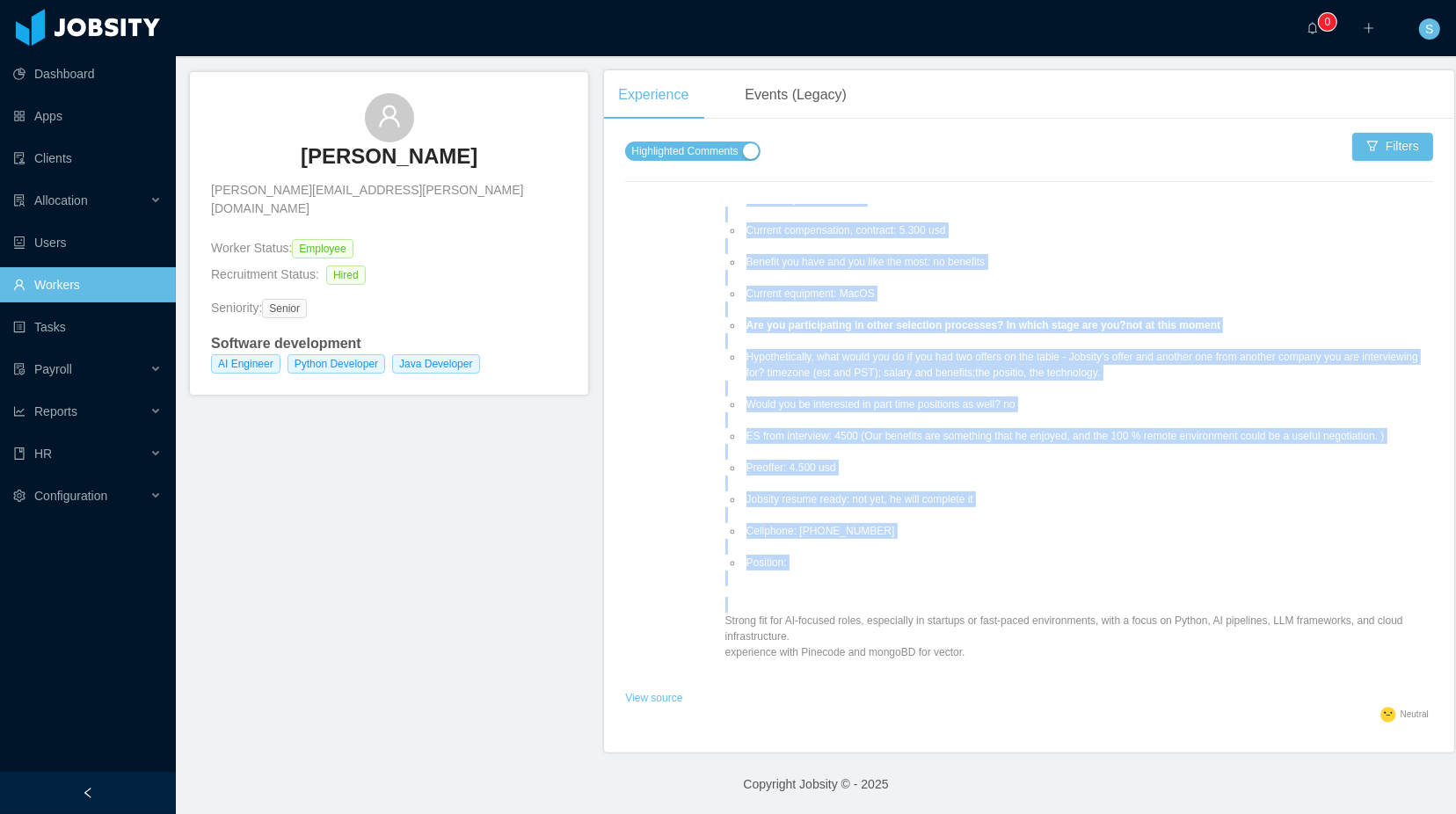
drag, startPoint x: 689, startPoint y: 363, endPoint x: 966, endPoint y: 658, distance: 404.7
click at [966, 658] on div "Prehiring Notes: Impressions/Positive and negative clues: on time; he is a litt…" at bounding box center [1079, 249] width 708 height 876
copy div "mpressions/Positive and negative clues: on time; he is a little cocky, but afte…"
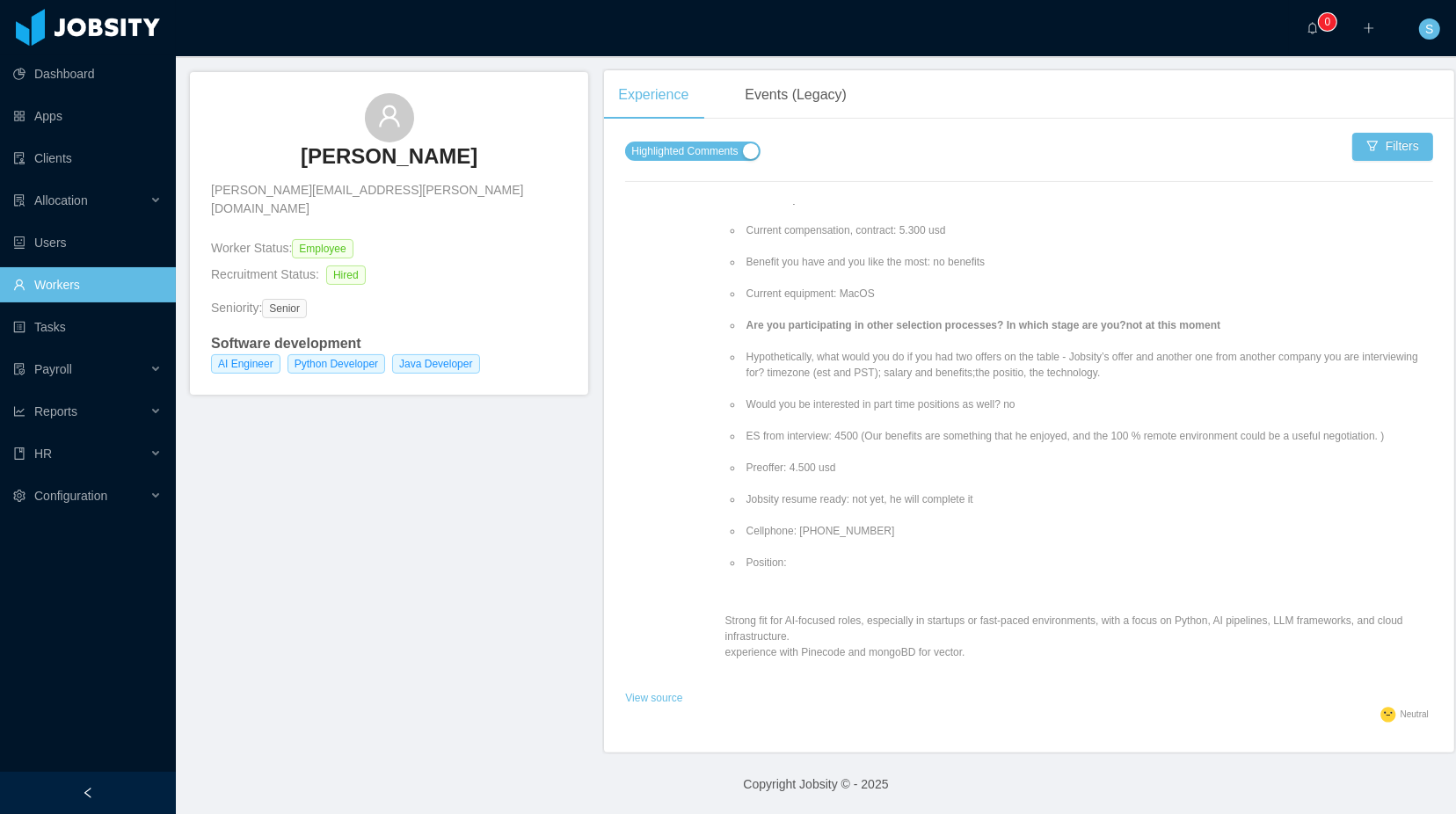
click at [417, 576] on div "[PERSON_NAME] [PERSON_NAME][EMAIL_ADDRESS][PERSON_NAME][DOMAIN_NAME] Worker Sta…" at bounding box center [816, 406] width 1280 height 697
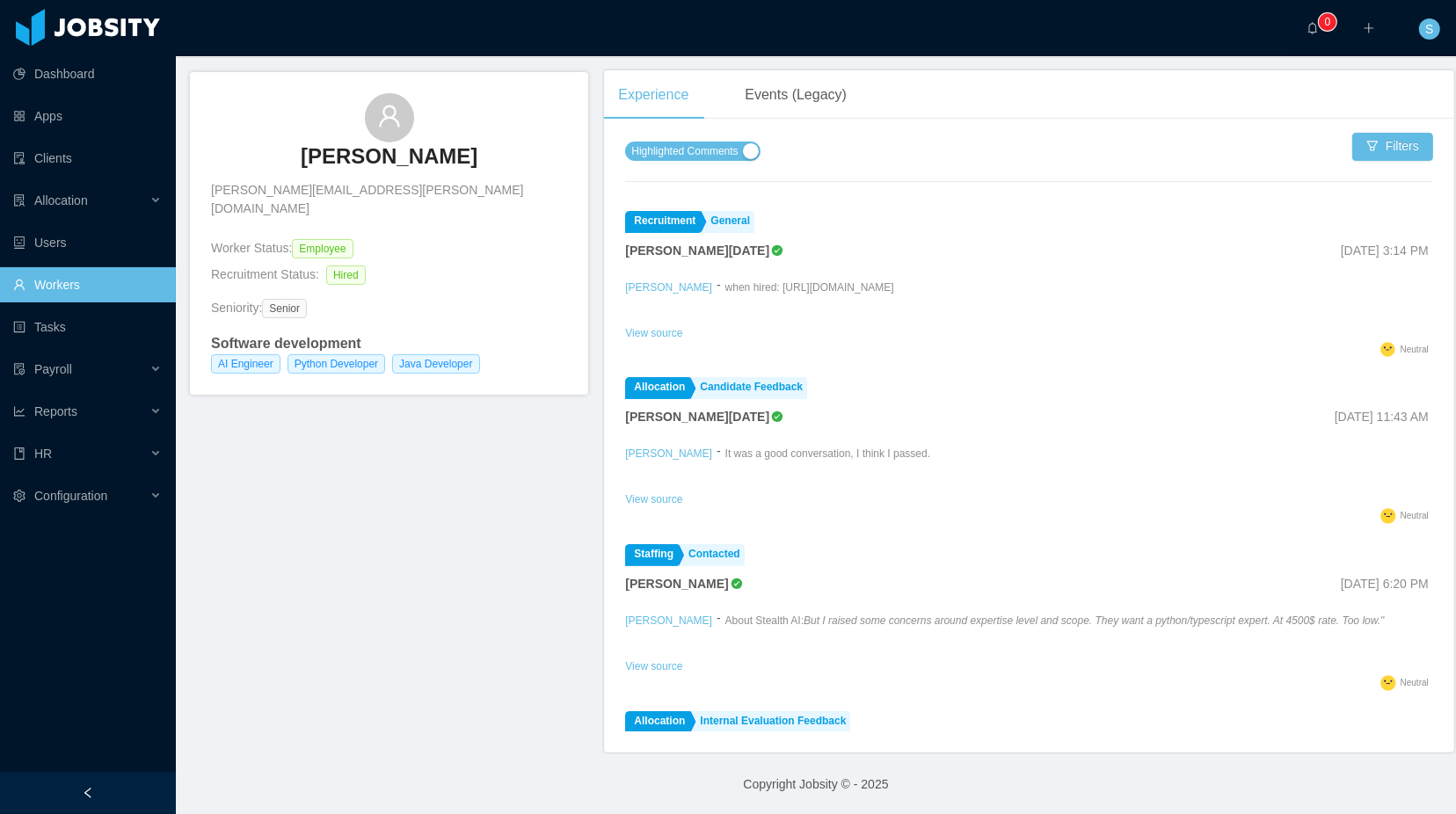
scroll to position [0, 0]
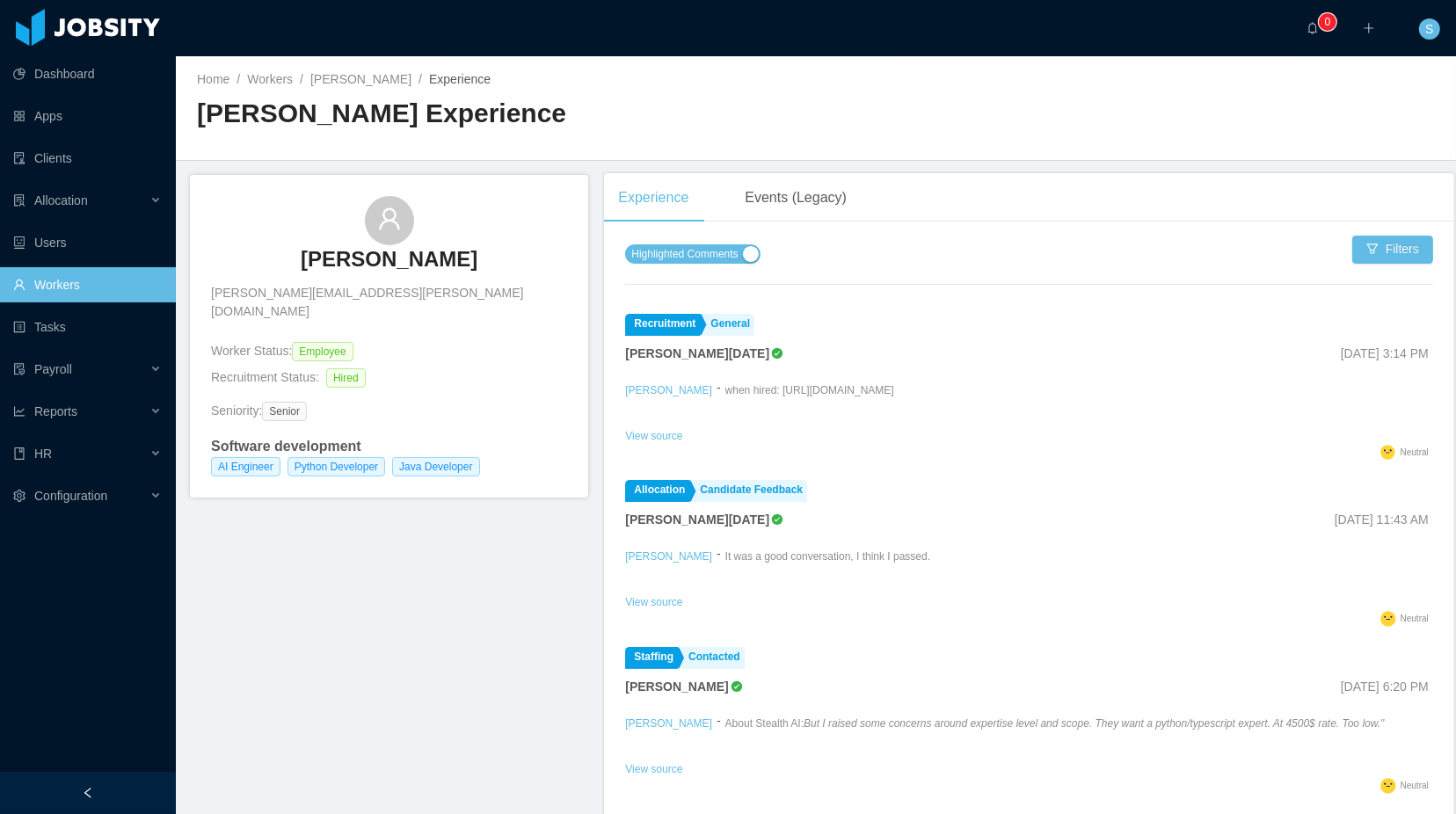
click at [688, 250] on span "Highlighted Comments" at bounding box center [684, 254] width 106 height 18
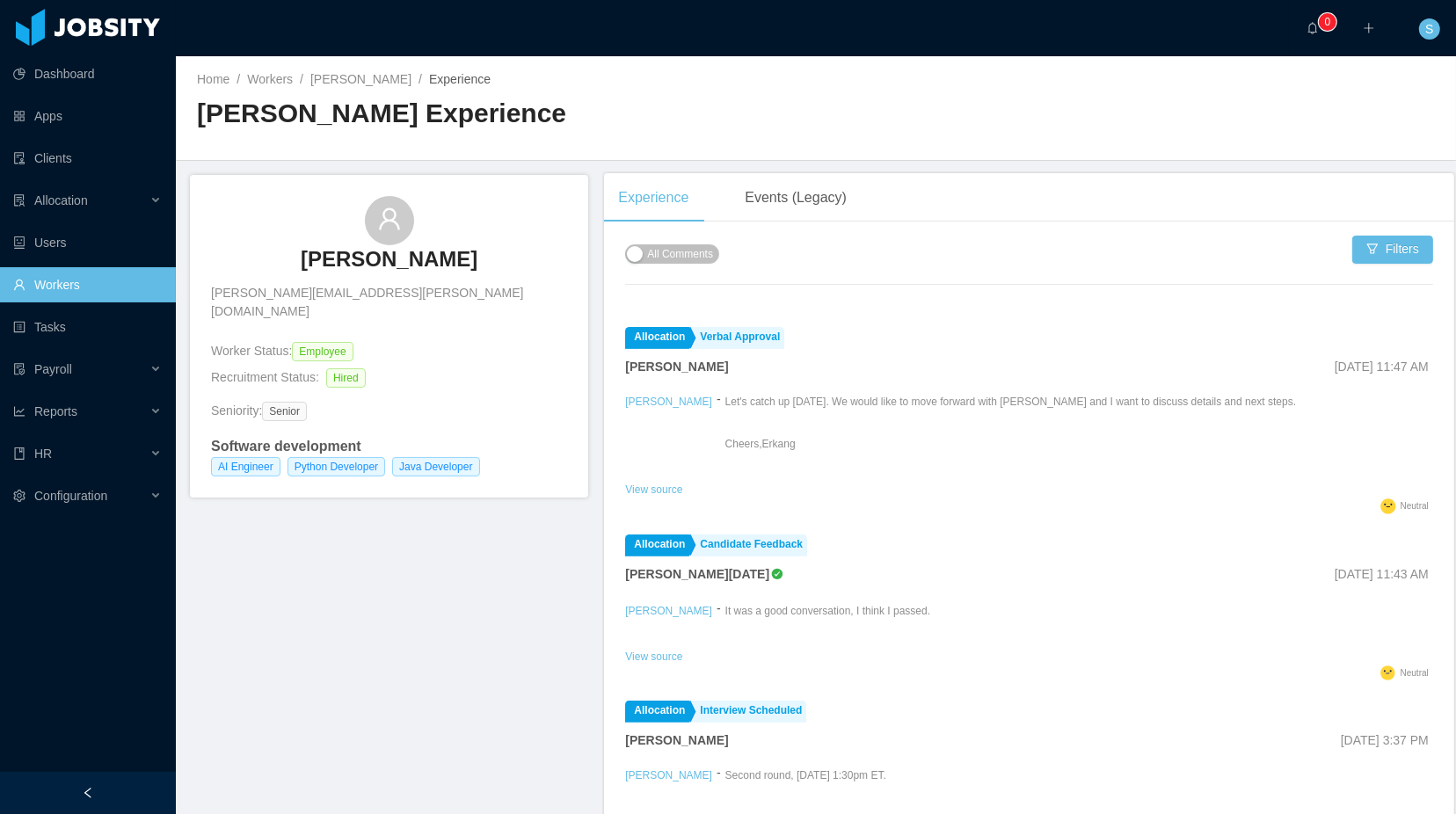
scroll to position [484, 0]
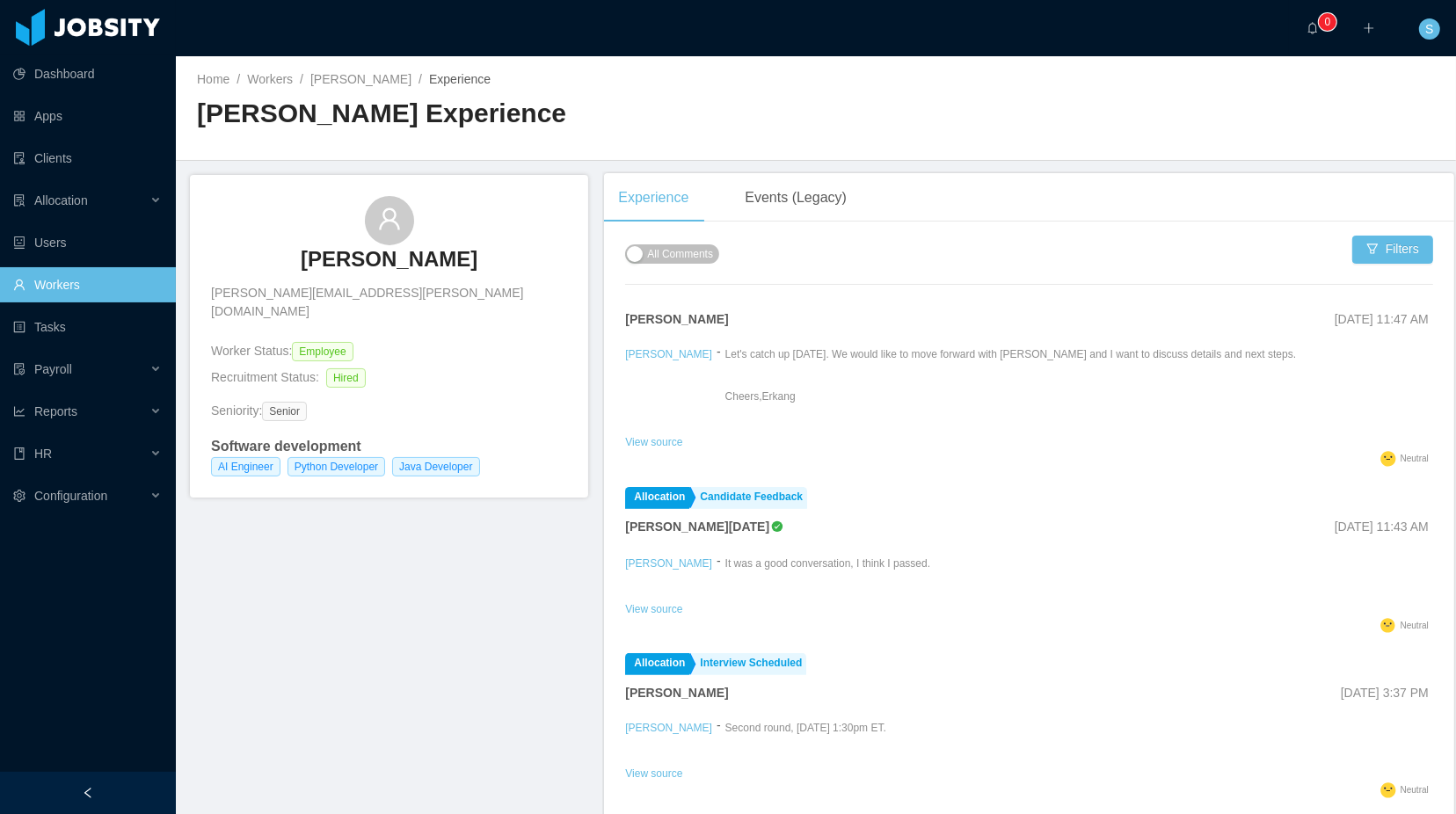
click at [454, 593] on div "[PERSON_NAME] [PERSON_NAME][EMAIL_ADDRESS][PERSON_NAME][DOMAIN_NAME] Worker Sta…" at bounding box center [816, 509] width 1280 height 697
